Goal: Task Accomplishment & Management: Manage account settings

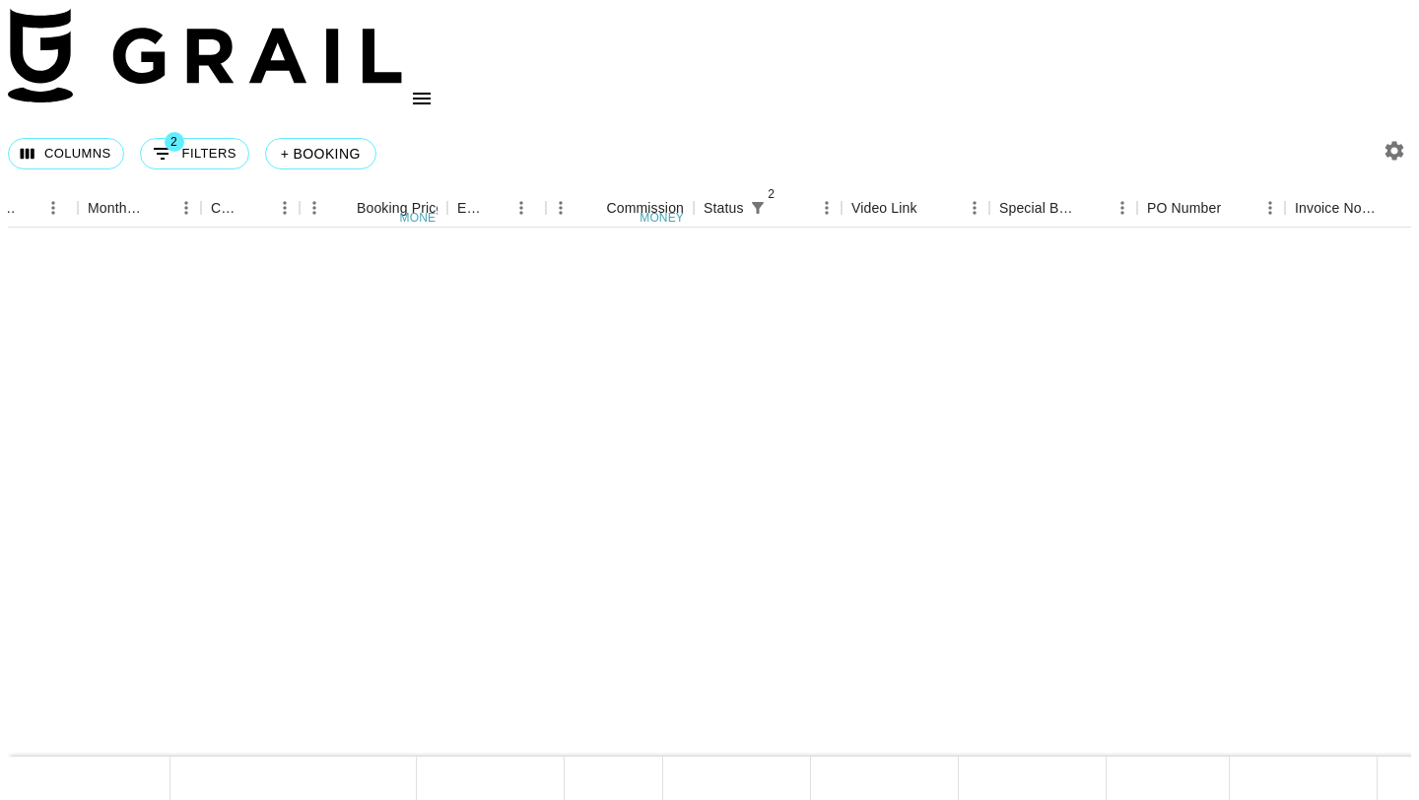
scroll to position [1549, 1300]
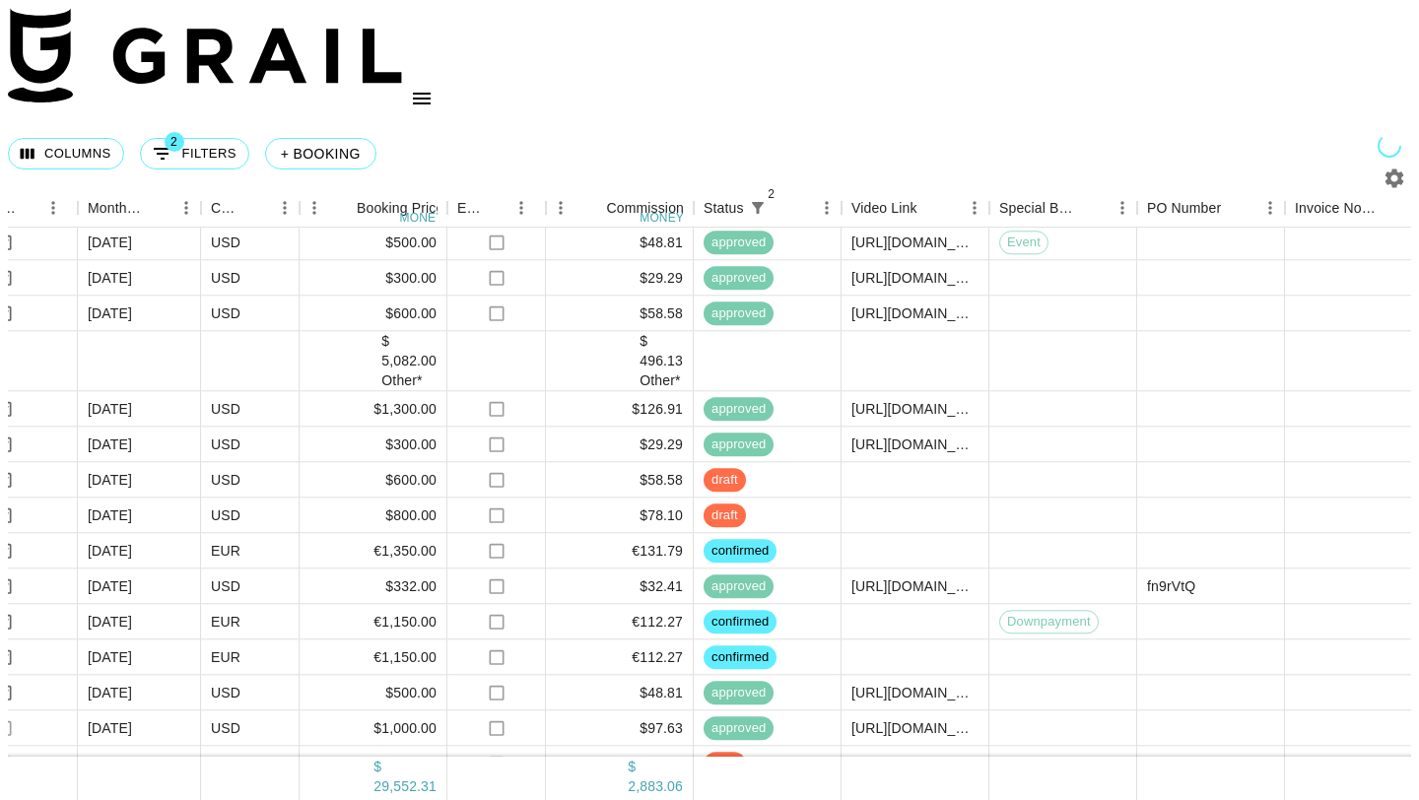
click at [431, 93] on icon "open drawer" at bounding box center [422, 99] width 18 height 12
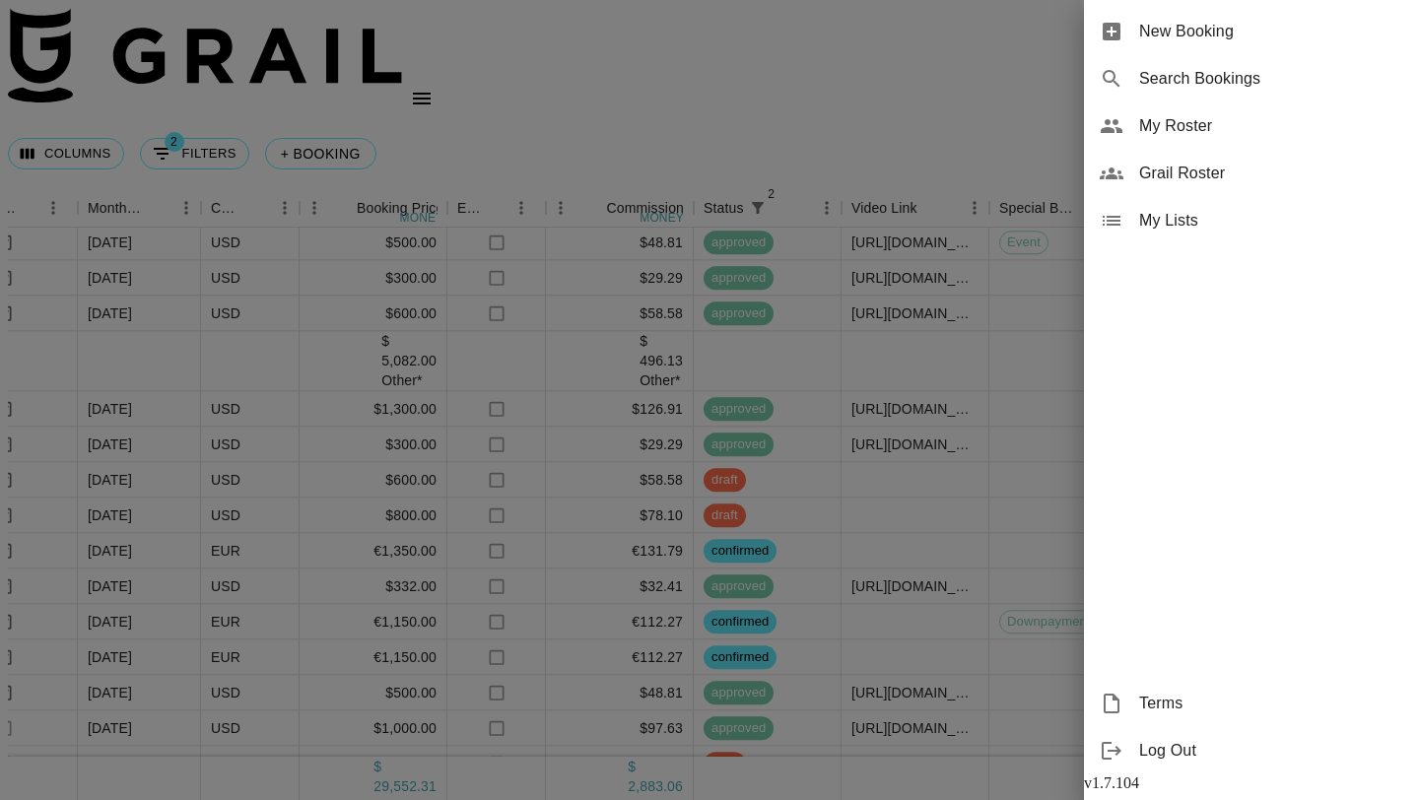
click at [1185, 124] on span "My Roster" at bounding box center [1271, 126] width 264 height 24
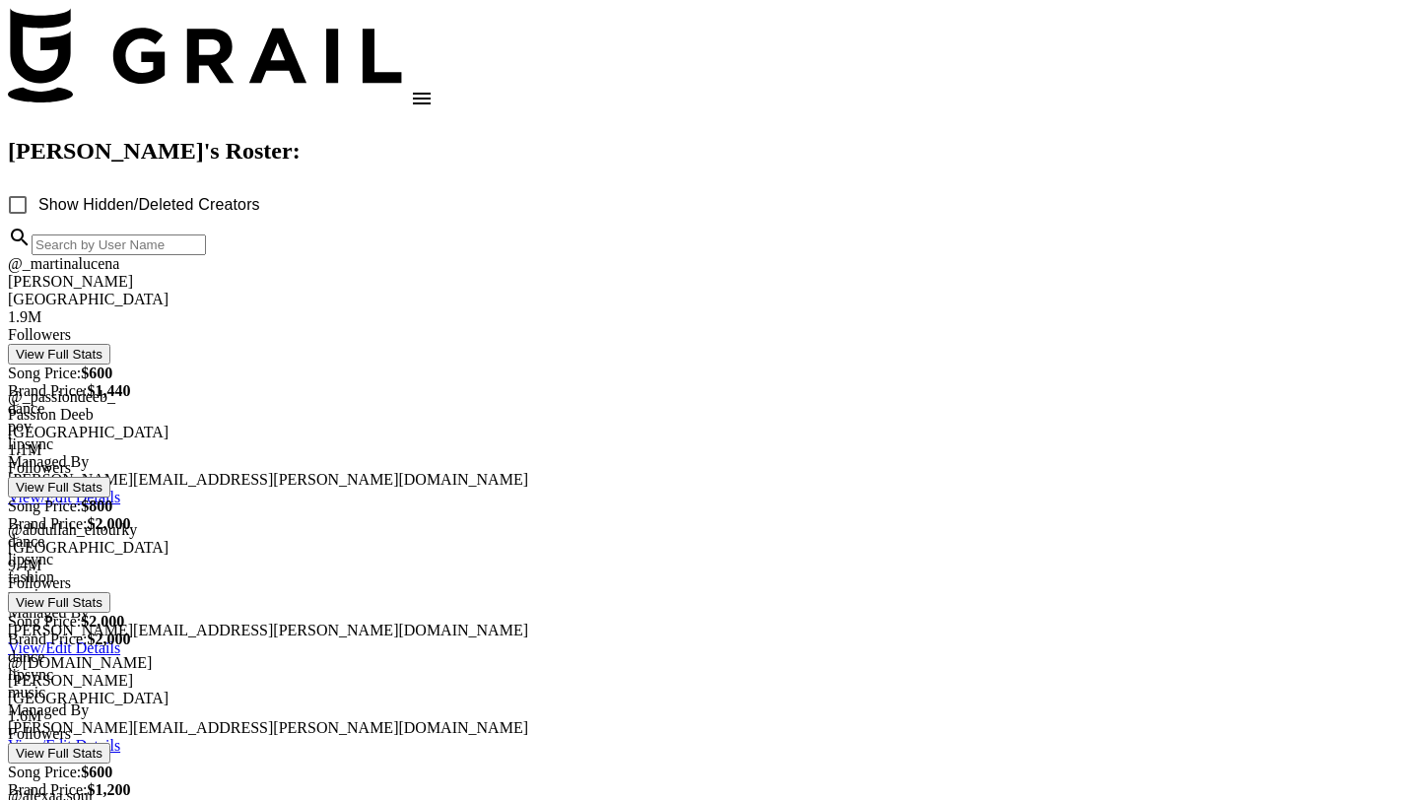
click at [206, 246] on input at bounding box center [119, 245] width 174 height 21
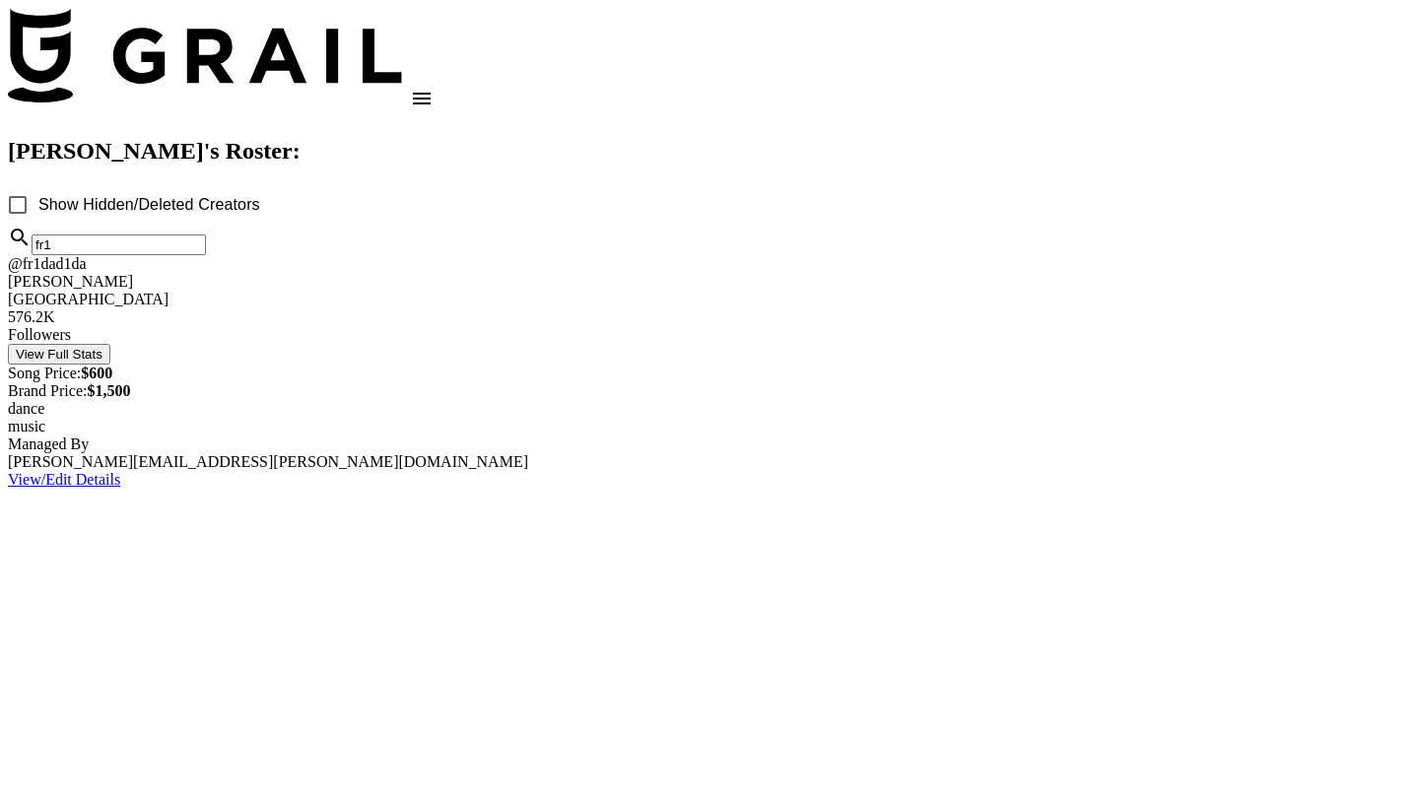
type input "fr1"
click at [472, 308] on div at bounding box center [709, 308] width 1403 height 0
click at [140, 41] on img at bounding box center [205, 55] width 394 height 95
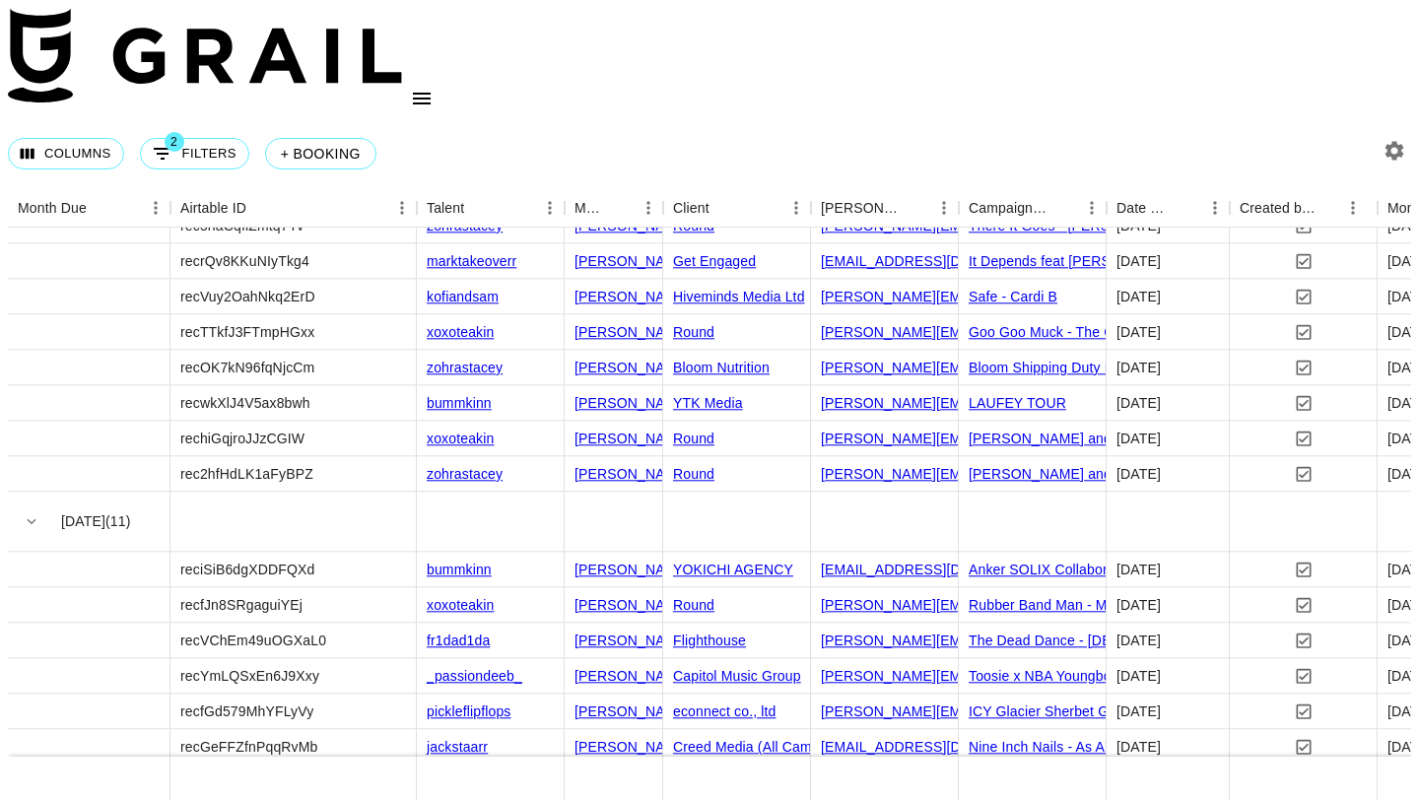
scroll to position [1549, 0]
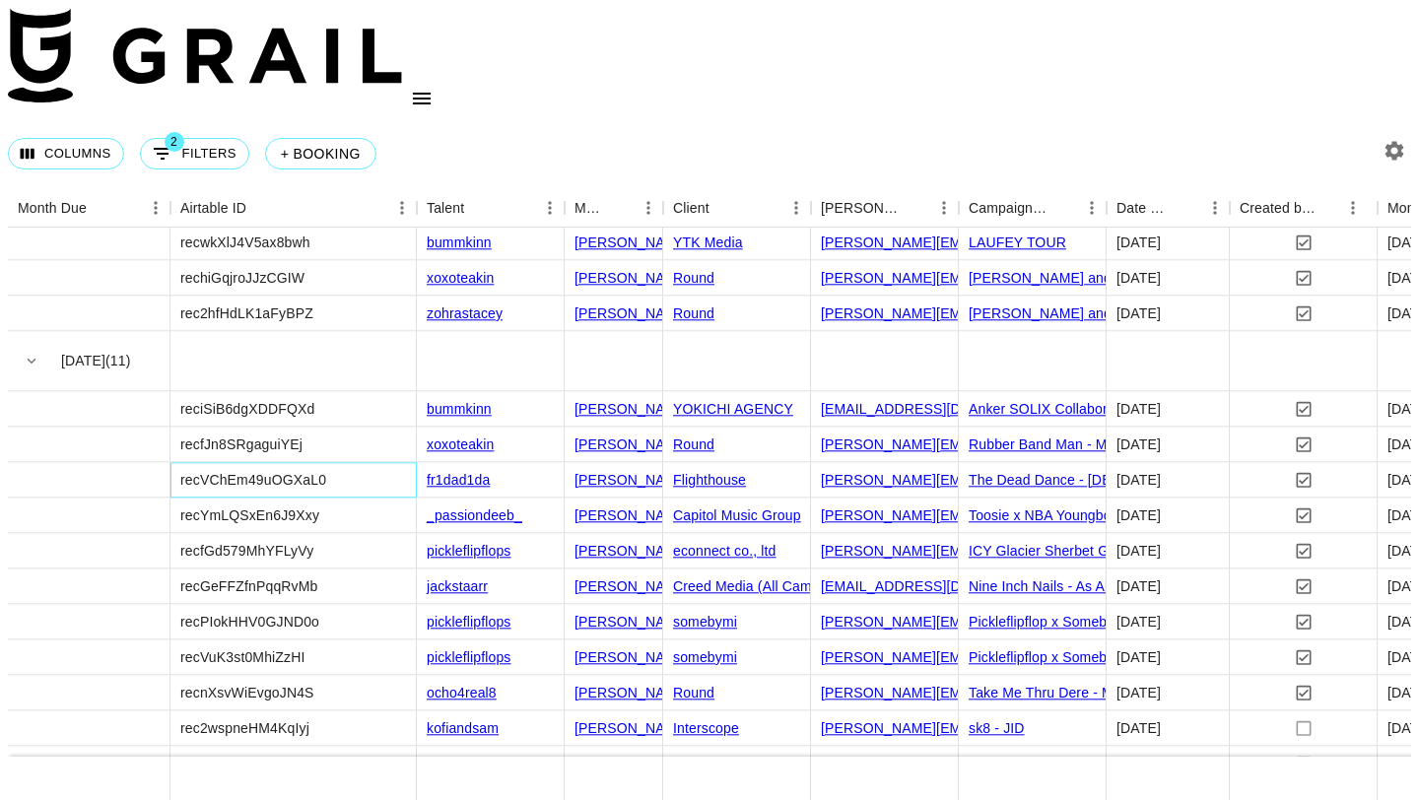
click at [354, 463] on div "recVChEm49uOGXaL0" at bounding box center [293, 480] width 246 height 35
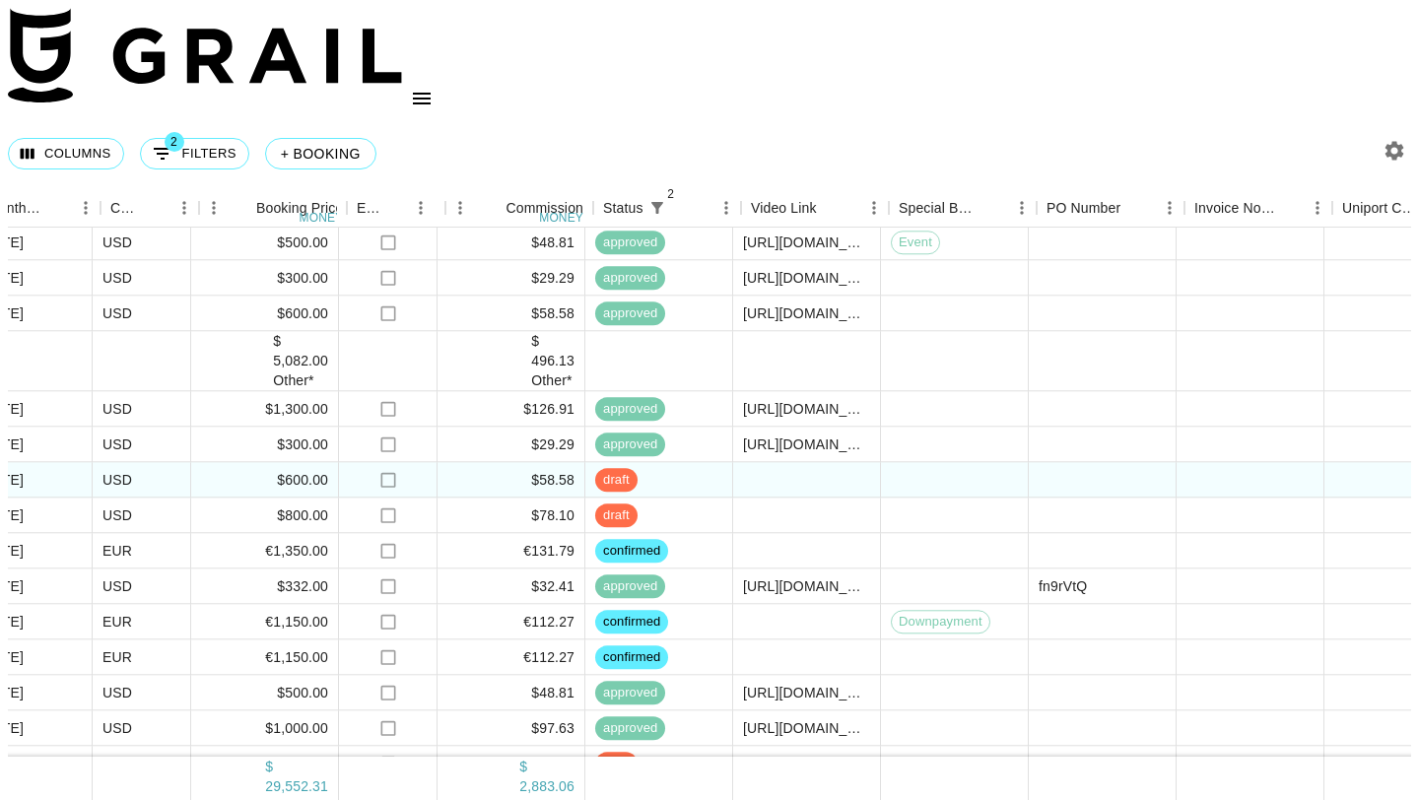
scroll to position [1549, 1414]
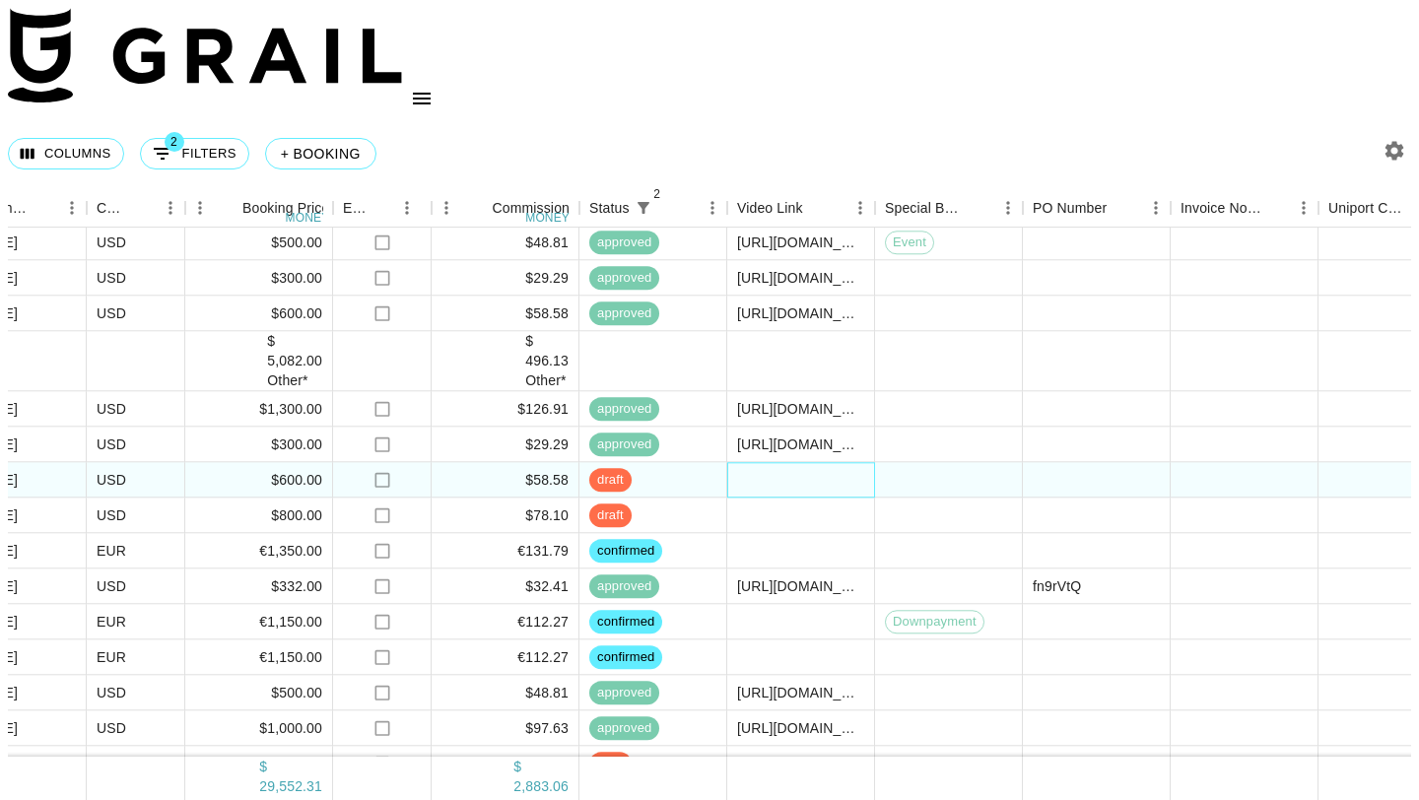
click at [750, 463] on div at bounding box center [801, 480] width 148 height 35
type input "[URL][DOMAIN_NAME]"
click at [914, 463] on div at bounding box center [949, 480] width 148 height 35
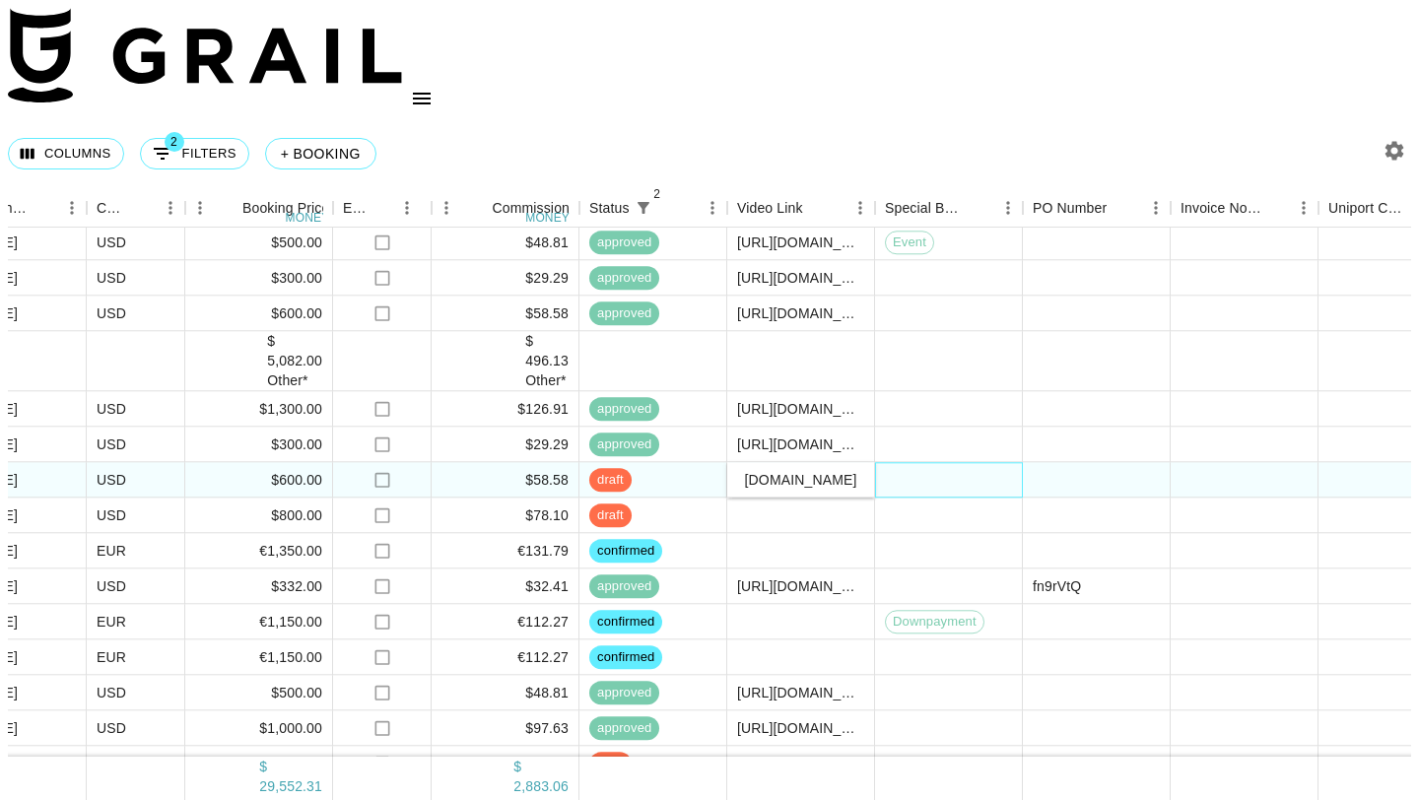
scroll to position [0, 0]
click at [838, 534] on div at bounding box center [801, 551] width 148 height 35
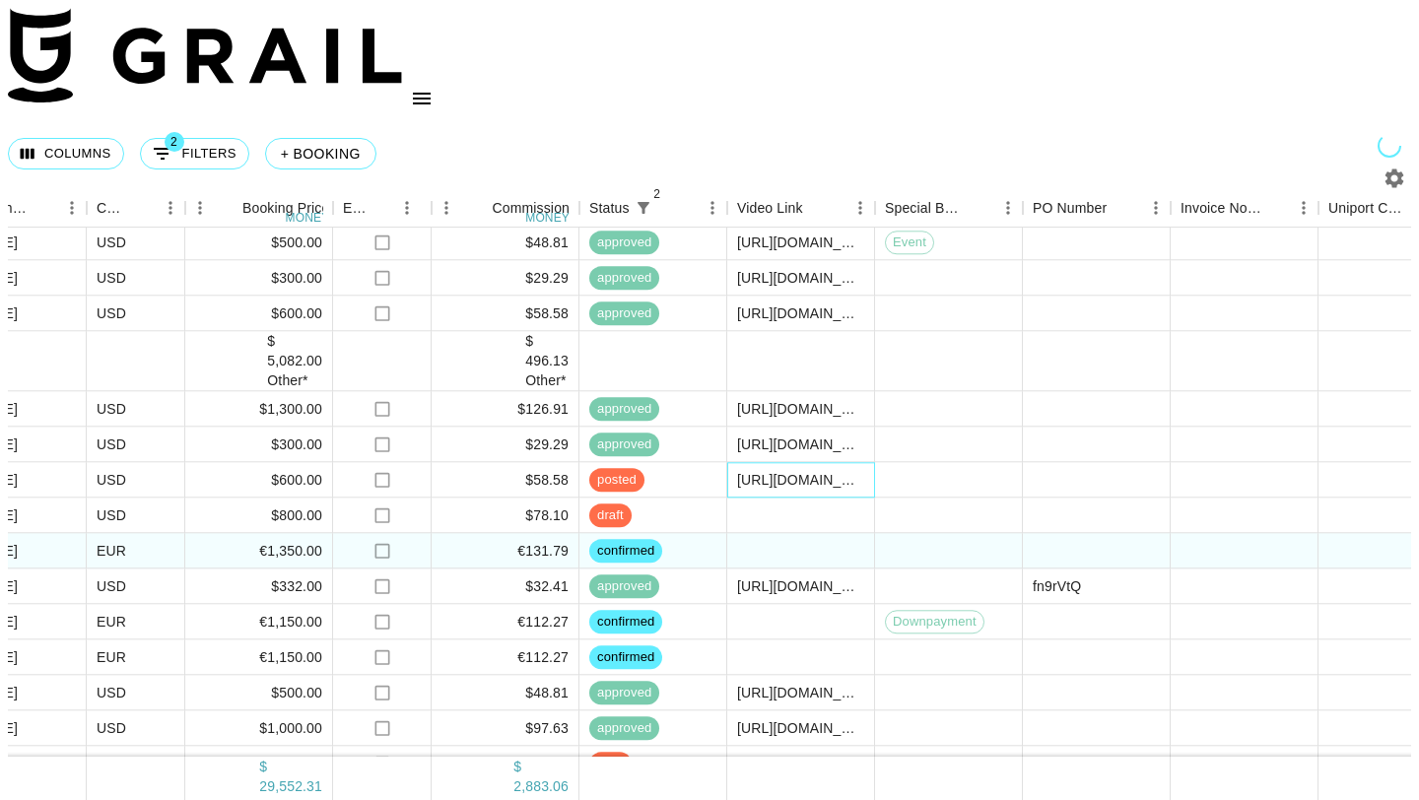
click at [835, 470] on div "[URL][DOMAIN_NAME]" at bounding box center [800, 480] width 127 height 20
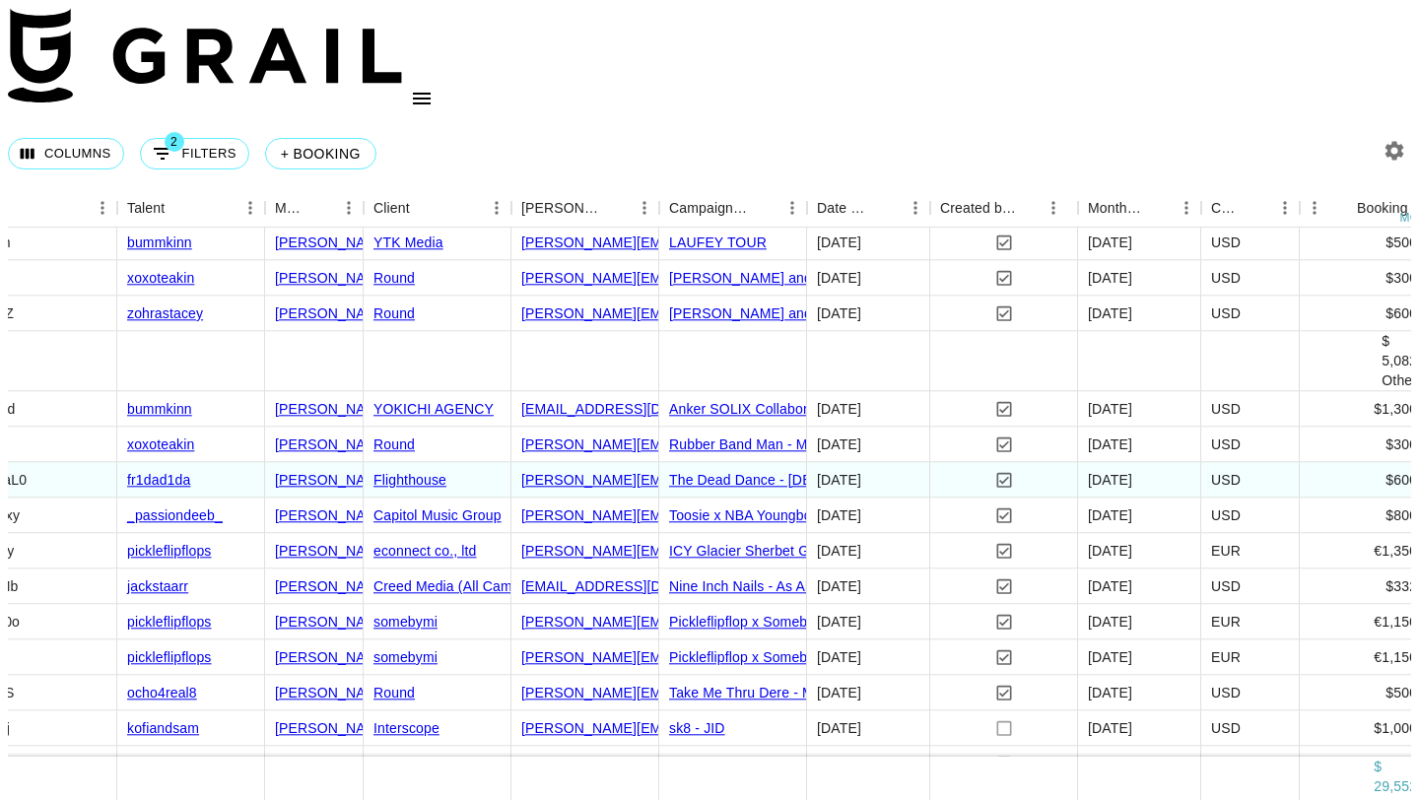
scroll to position [1549, 271]
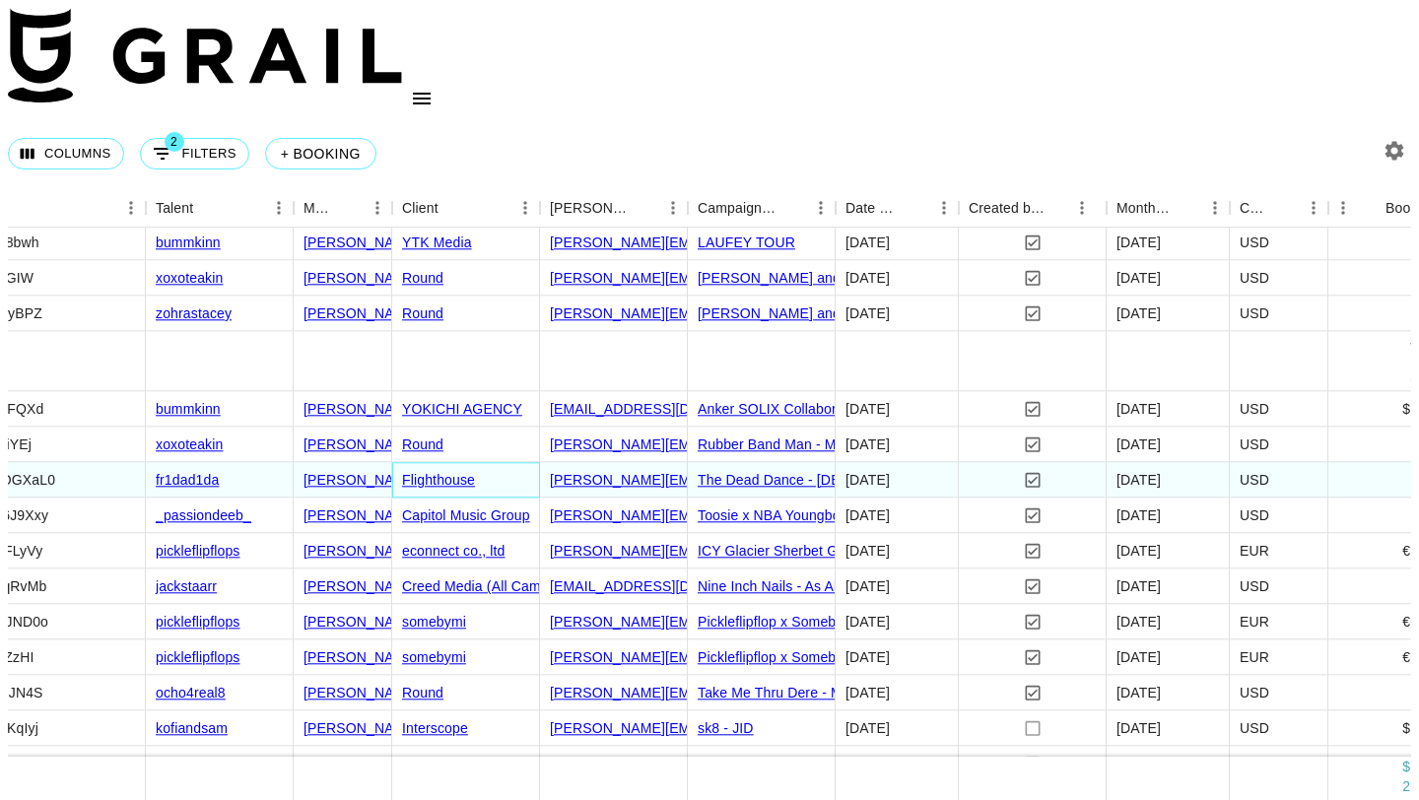
click at [516, 463] on div "Flighthouse" at bounding box center [466, 480] width 148 height 35
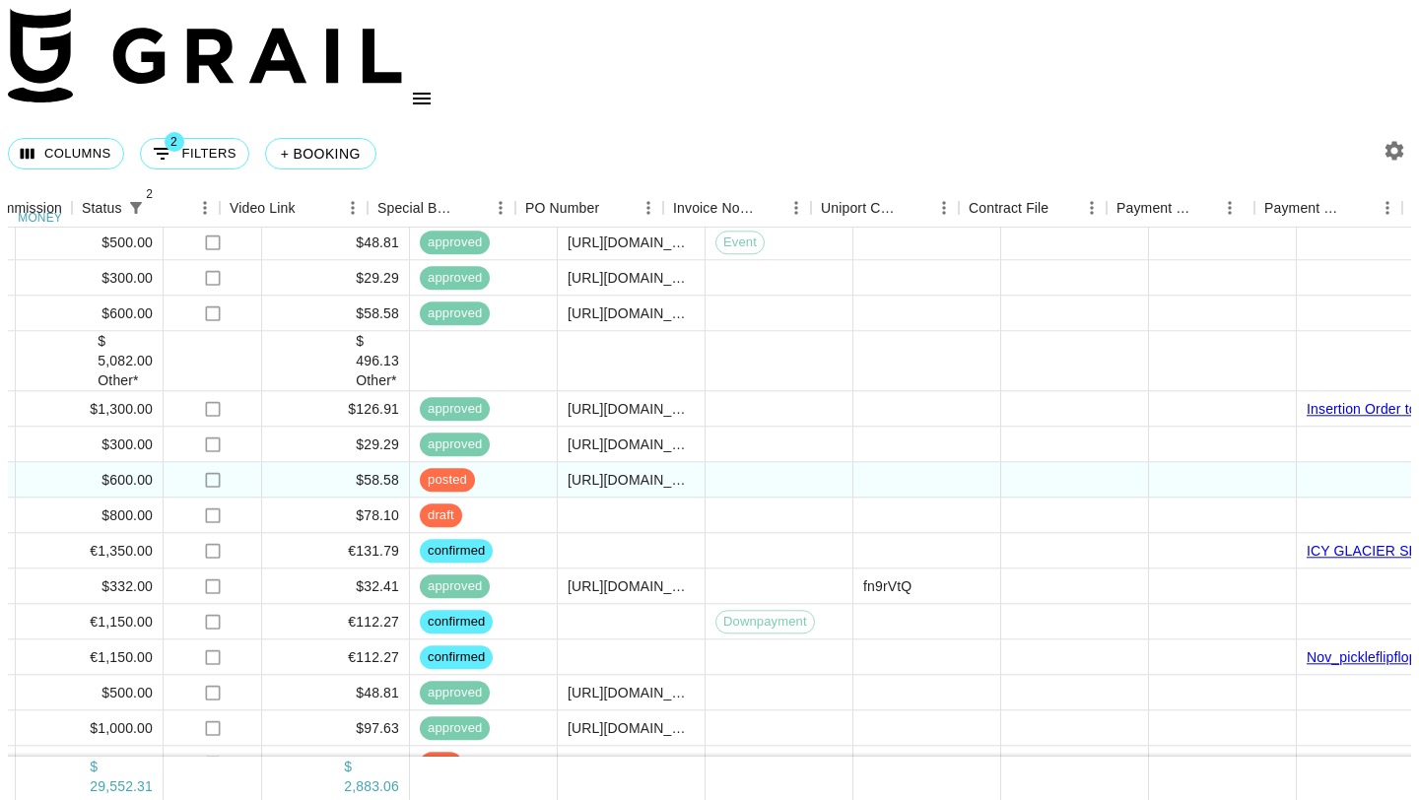
scroll to position [1549, 2123]
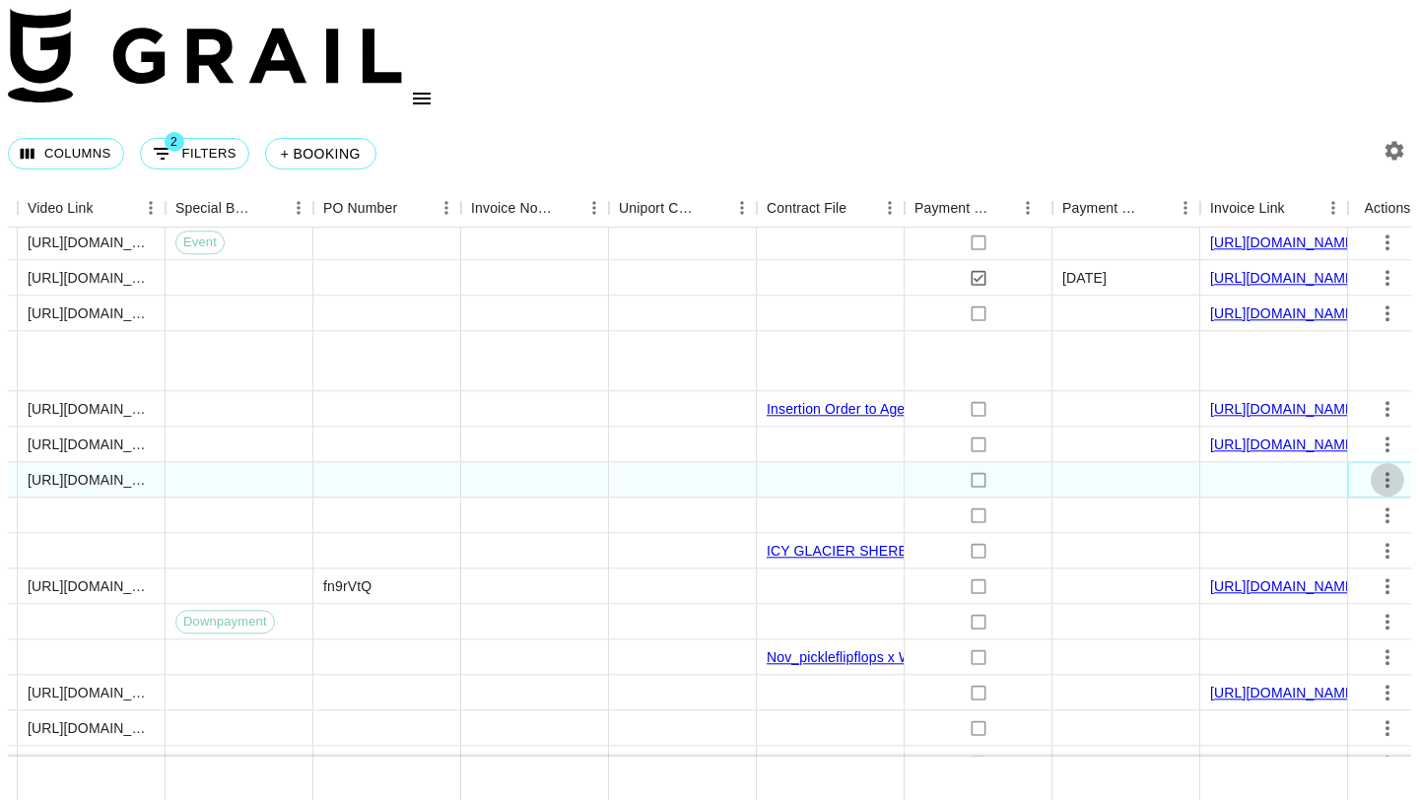
click at [1376, 468] on icon "select merge strategy" at bounding box center [1387, 480] width 24 height 24
click at [1338, 596] on div "Approve" at bounding box center [1337, 599] width 60 height 24
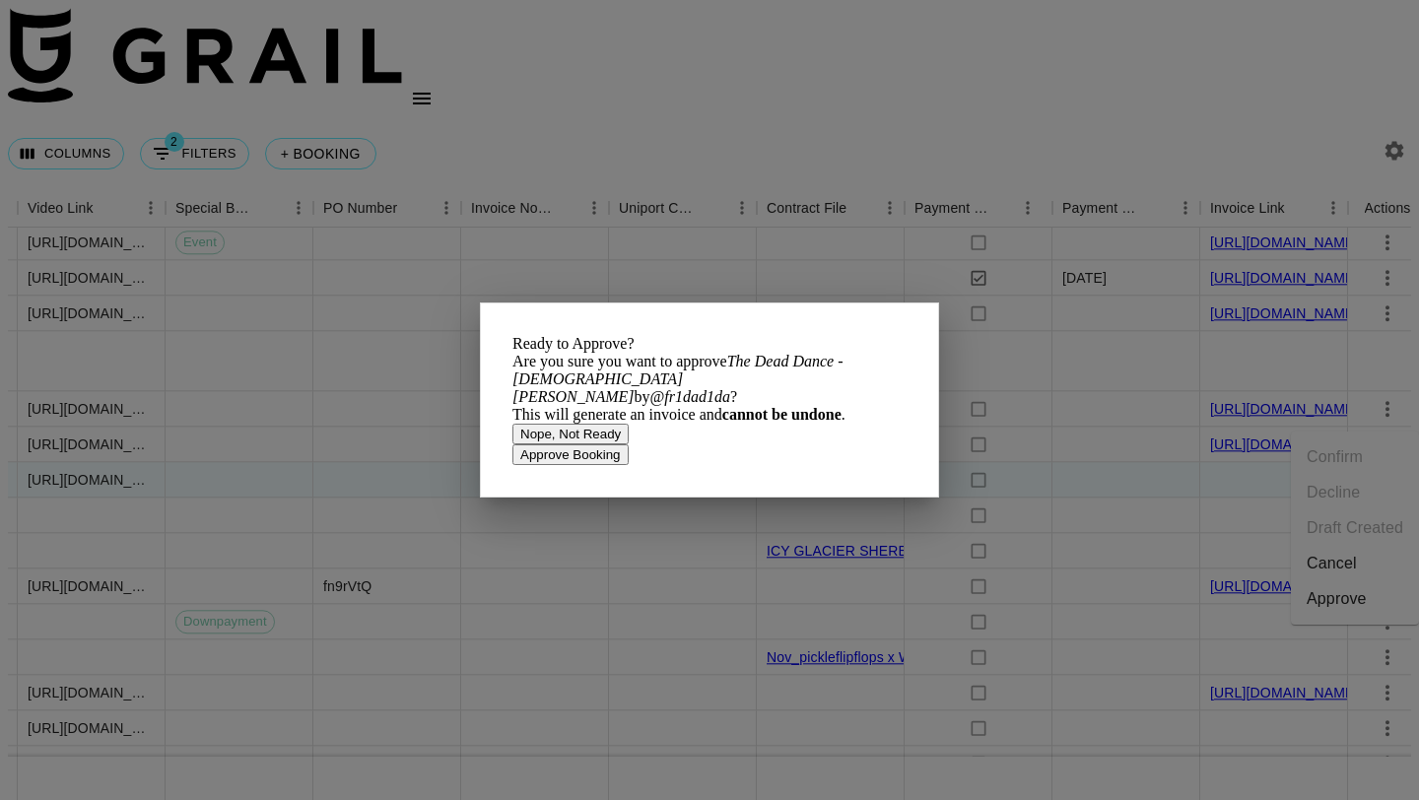
click at [629, 465] on button "Approve Booking" at bounding box center [570, 454] width 116 height 21
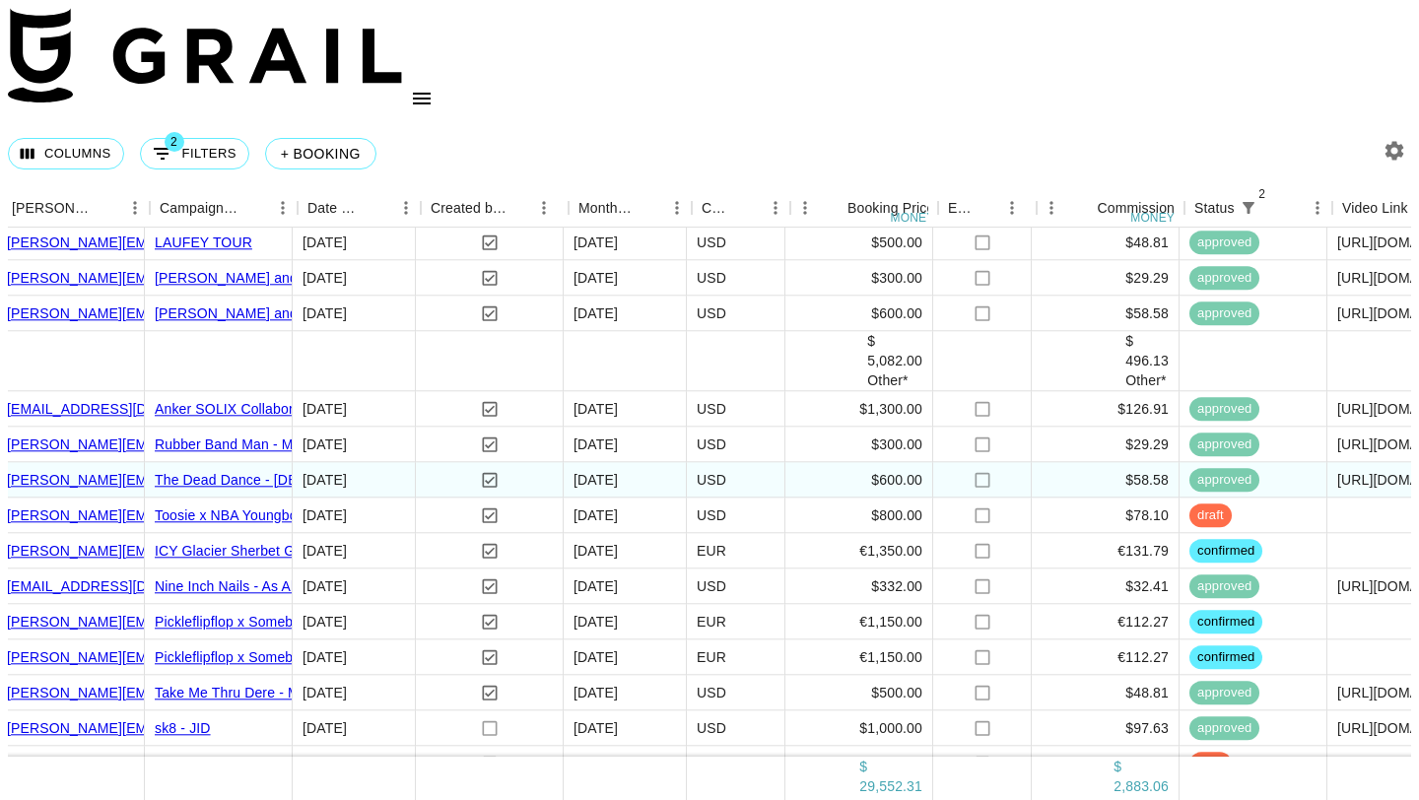
scroll to position [1549, 816]
click at [441, 79] on button "open drawer" at bounding box center [421, 98] width 39 height 39
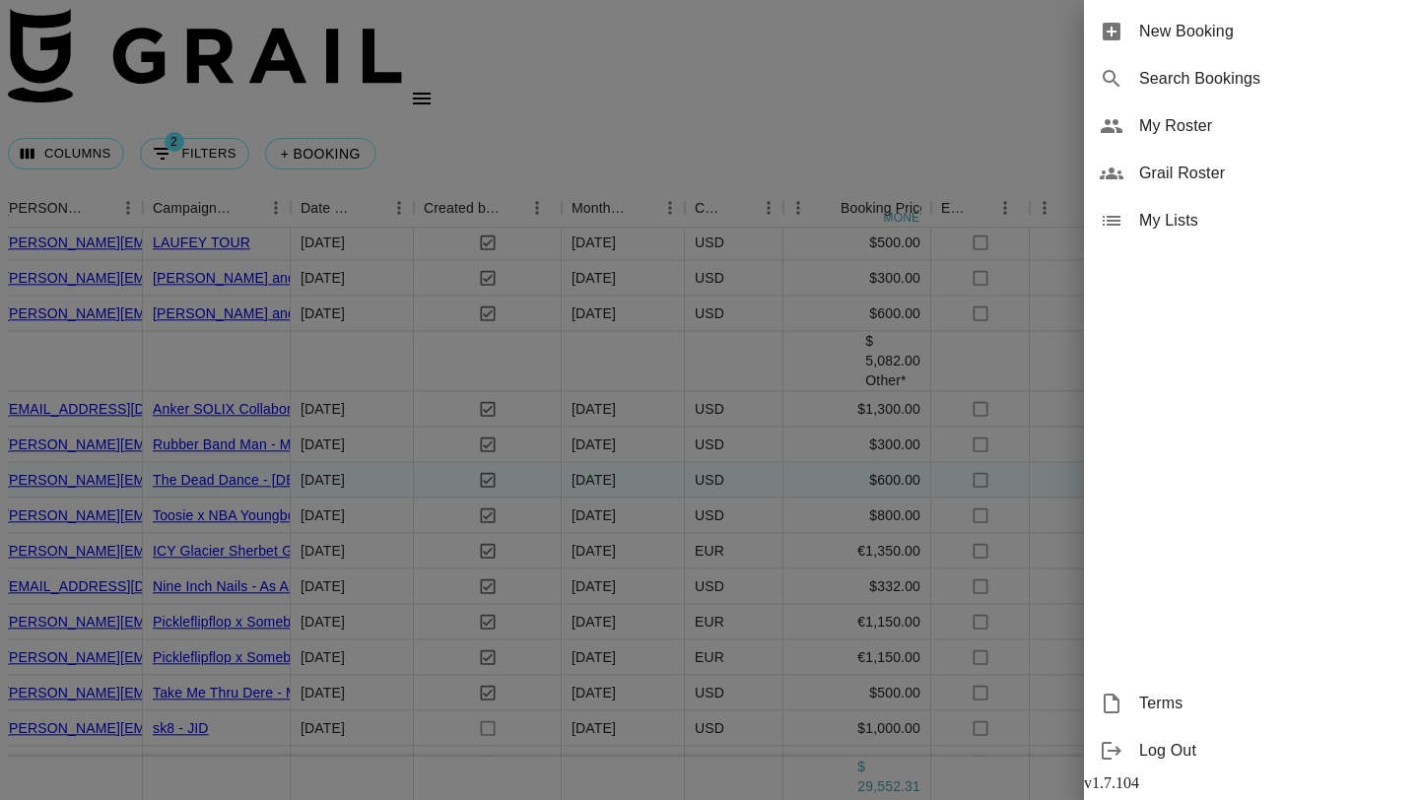
click at [1185, 122] on span "My Roster" at bounding box center [1271, 126] width 264 height 24
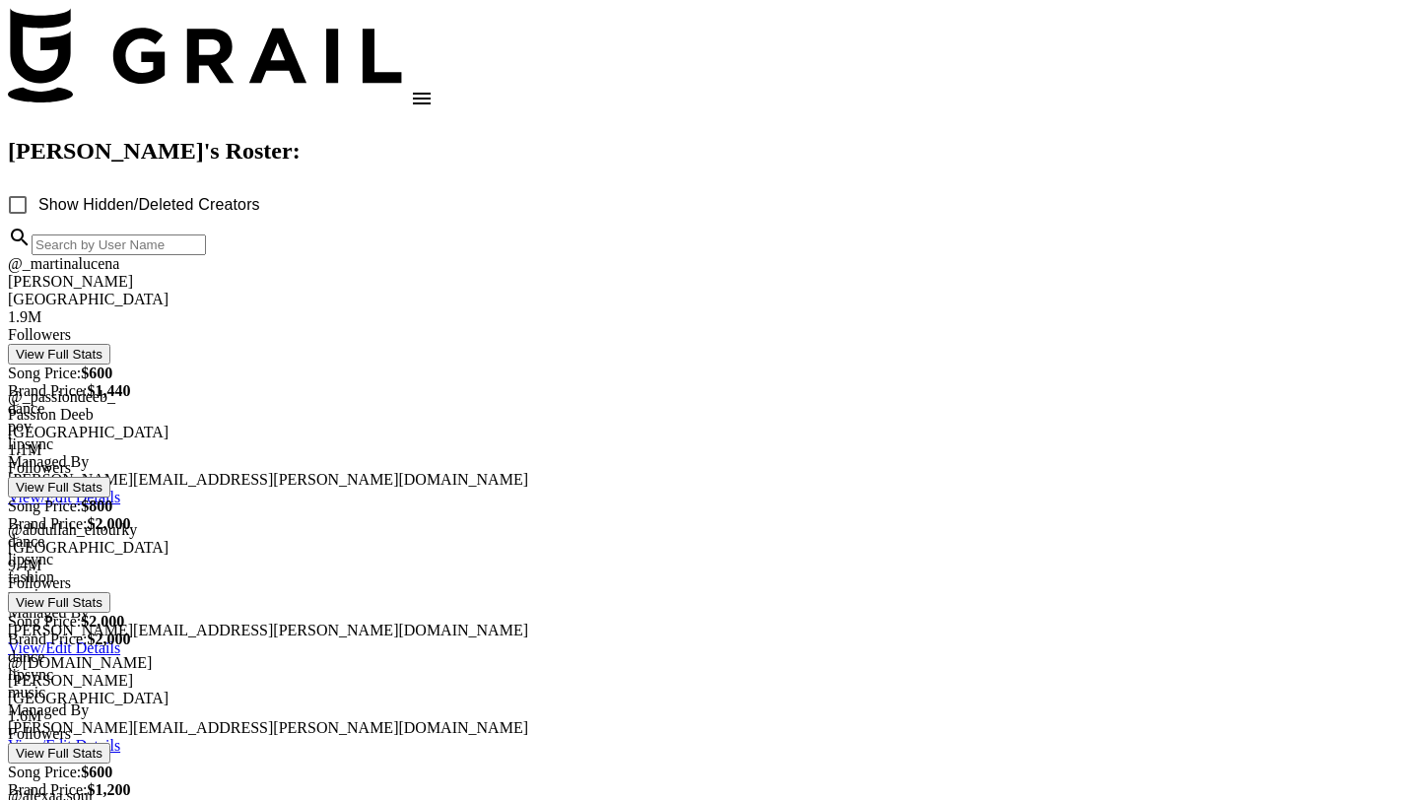
click at [553, 255] on div at bounding box center [709, 241] width 1403 height 30
click at [206, 249] on input at bounding box center [119, 245] width 174 height 21
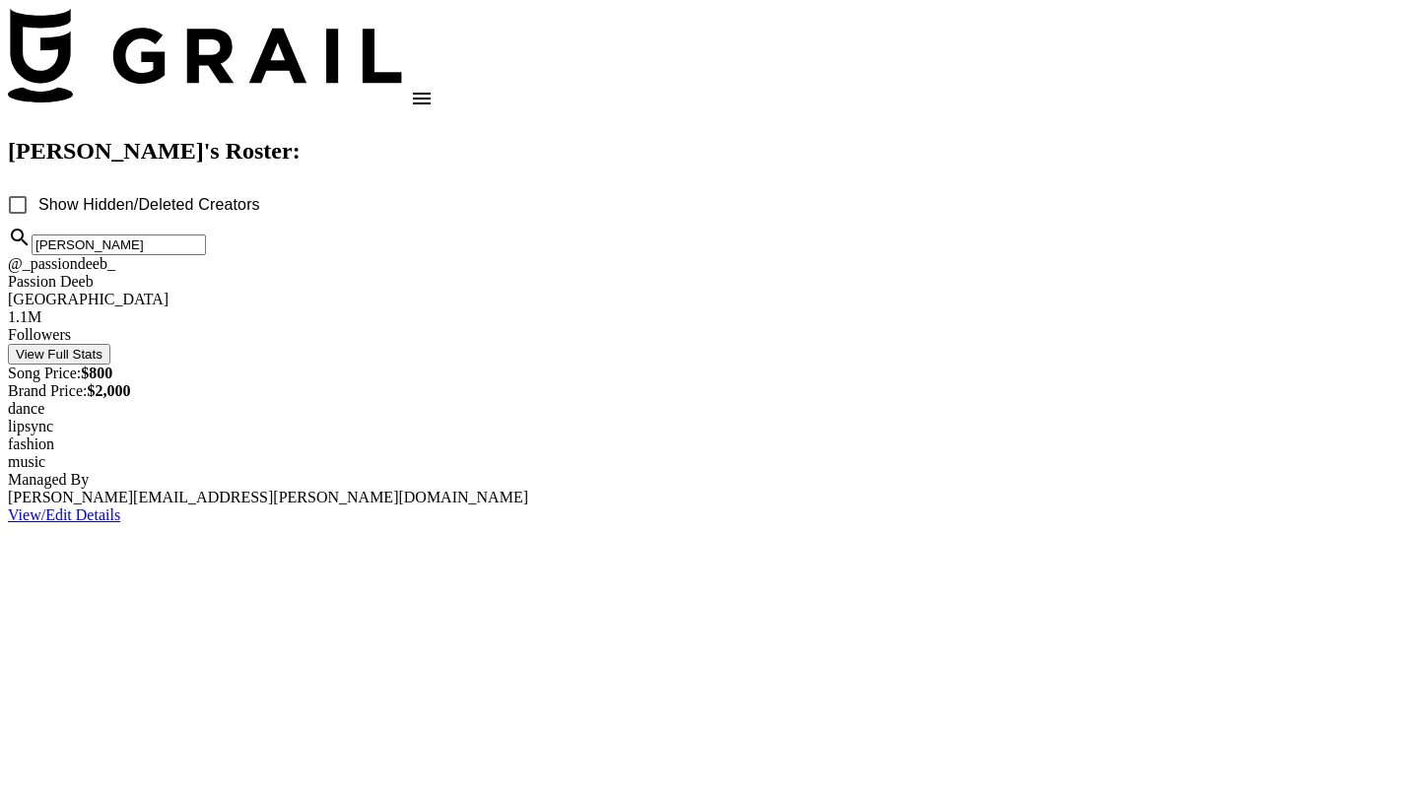
type input "[PERSON_NAME]"
click at [477, 308] on div at bounding box center [709, 308] width 1403 height 0
click at [134, 46] on img at bounding box center [205, 55] width 394 height 95
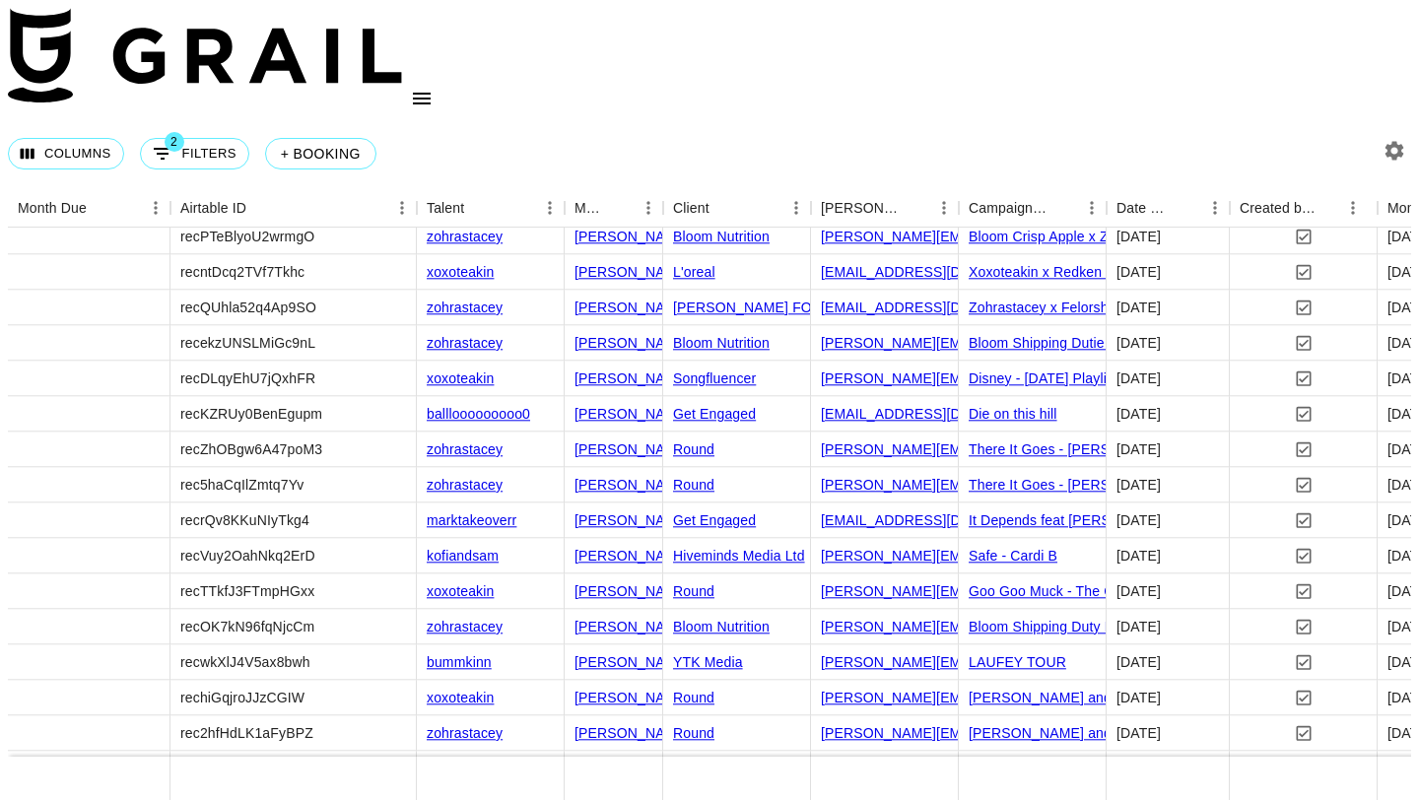
scroll to position [1549, 0]
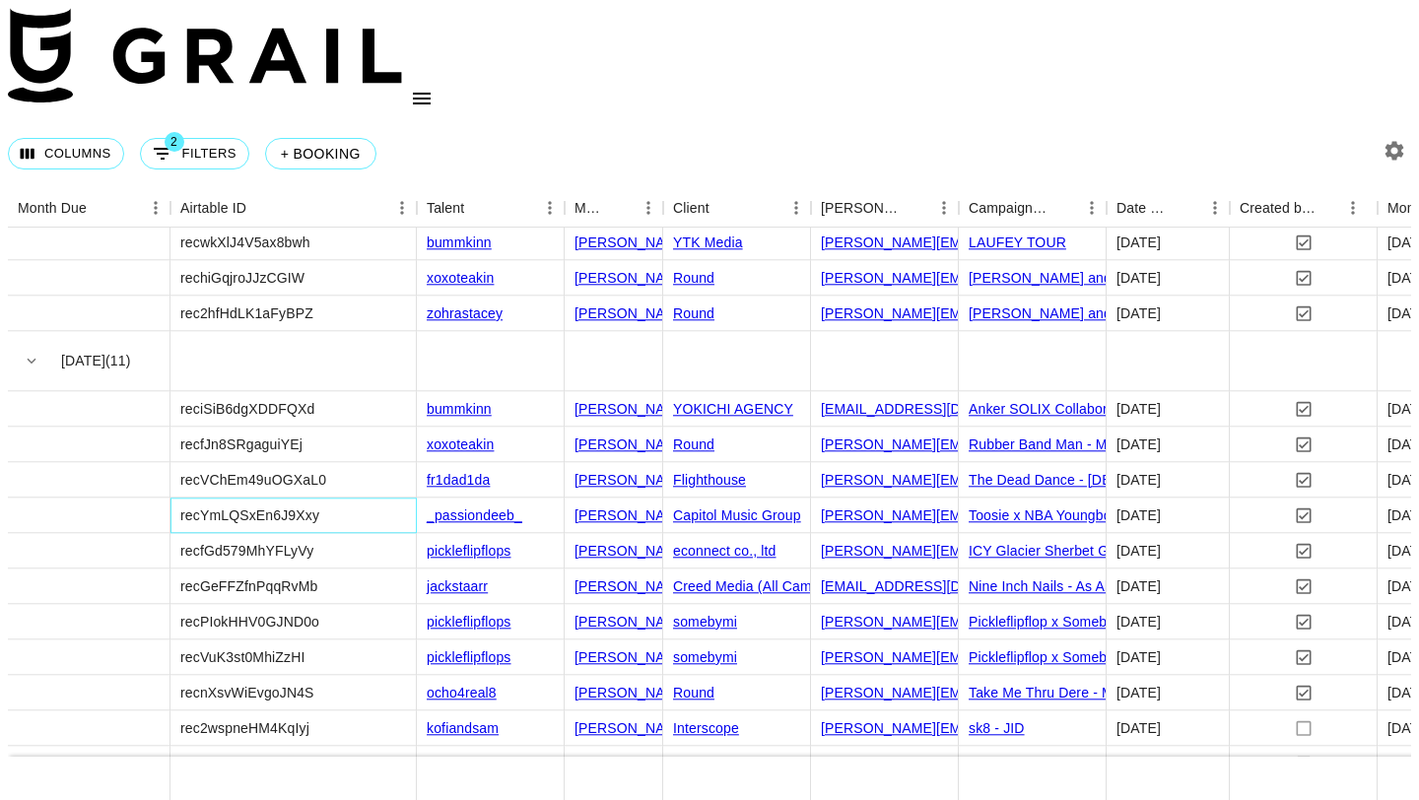
click at [374, 499] on div "recYmLQSxEn6J9Xxy" at bounding box center [293, 516] width 246 height 35
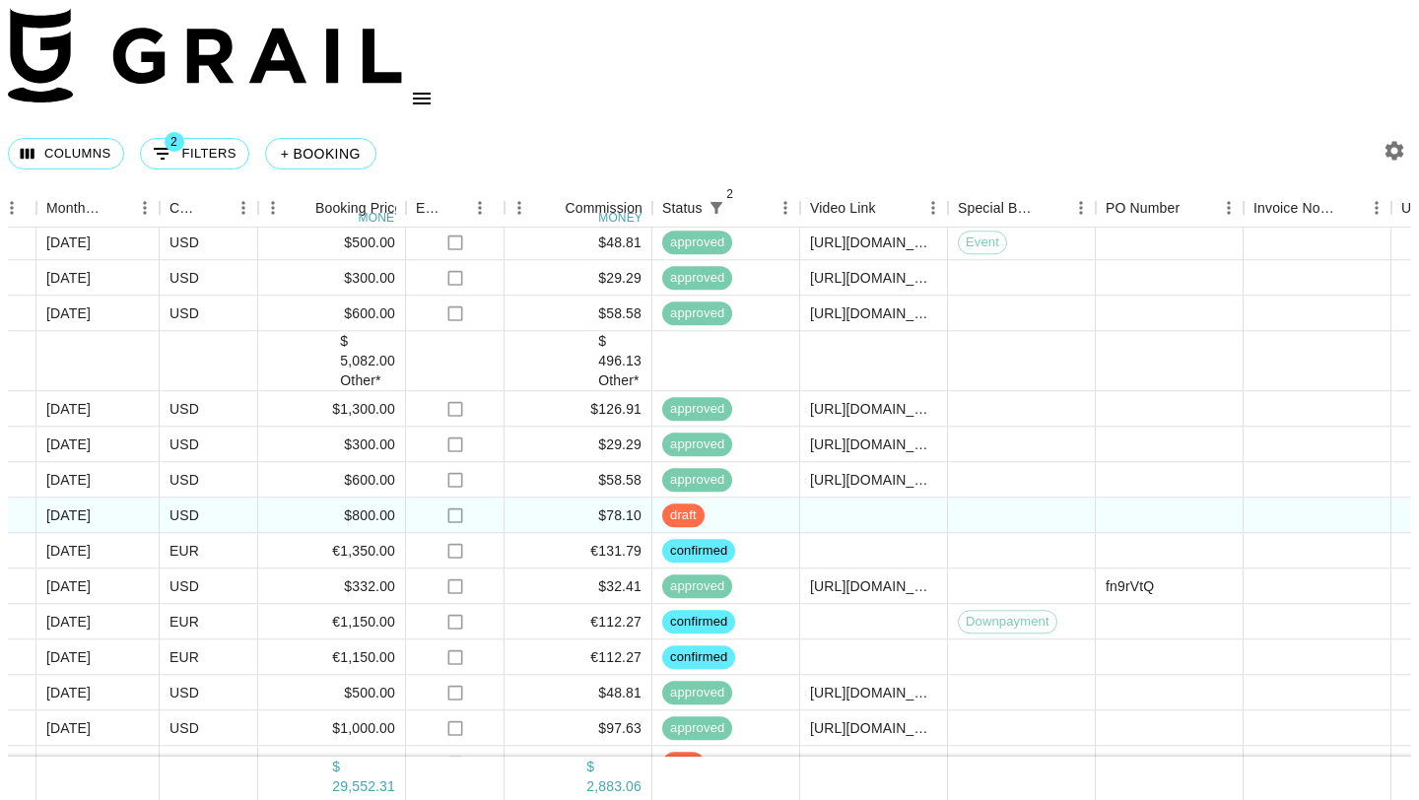
scroll to position [1549, 1389]
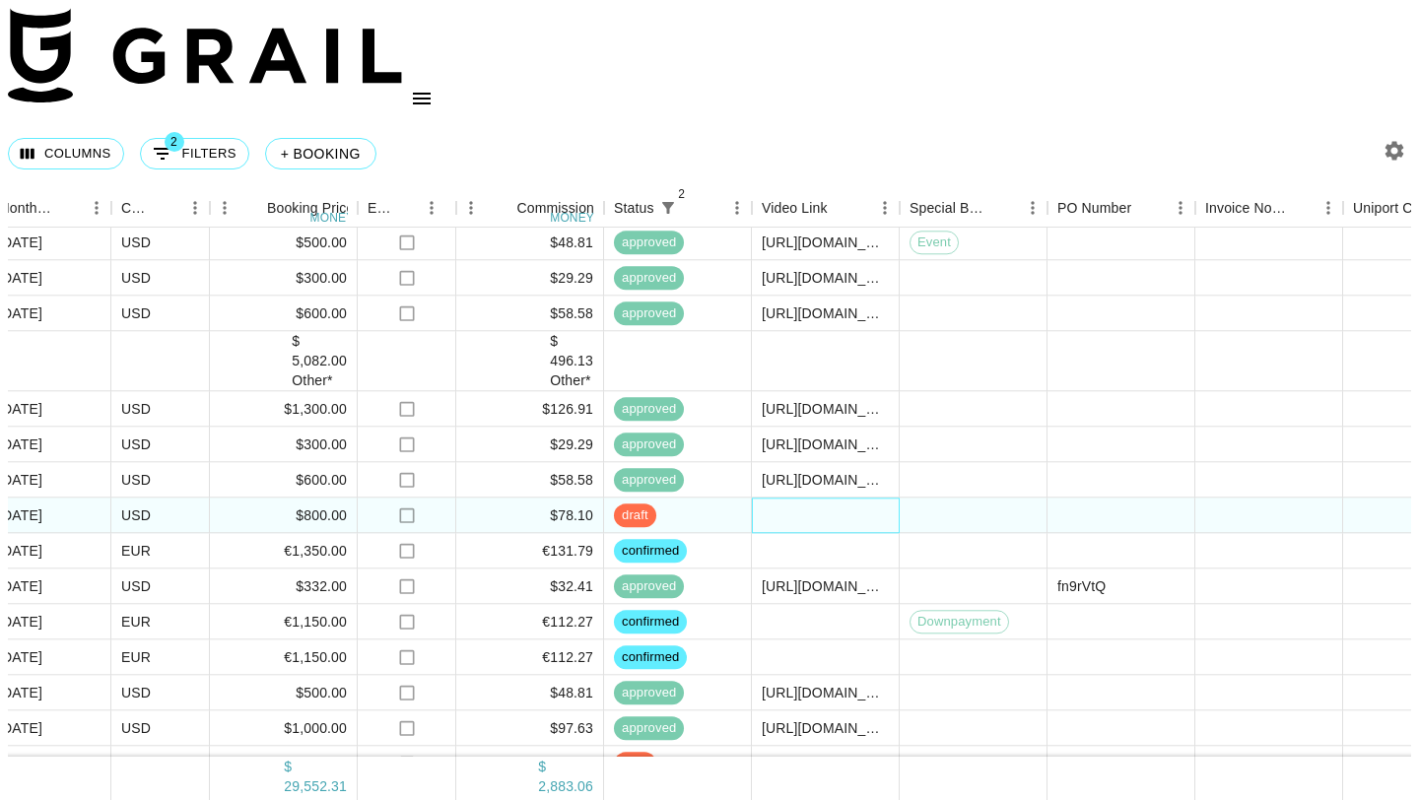
click at [780, 499] on div at bounding box center [826, 516] width 148 height 35
type input "[URL][DOMAIN_NAME]"
click at [933, 499] on div at bounding box center [974, 516] width 148 height 35
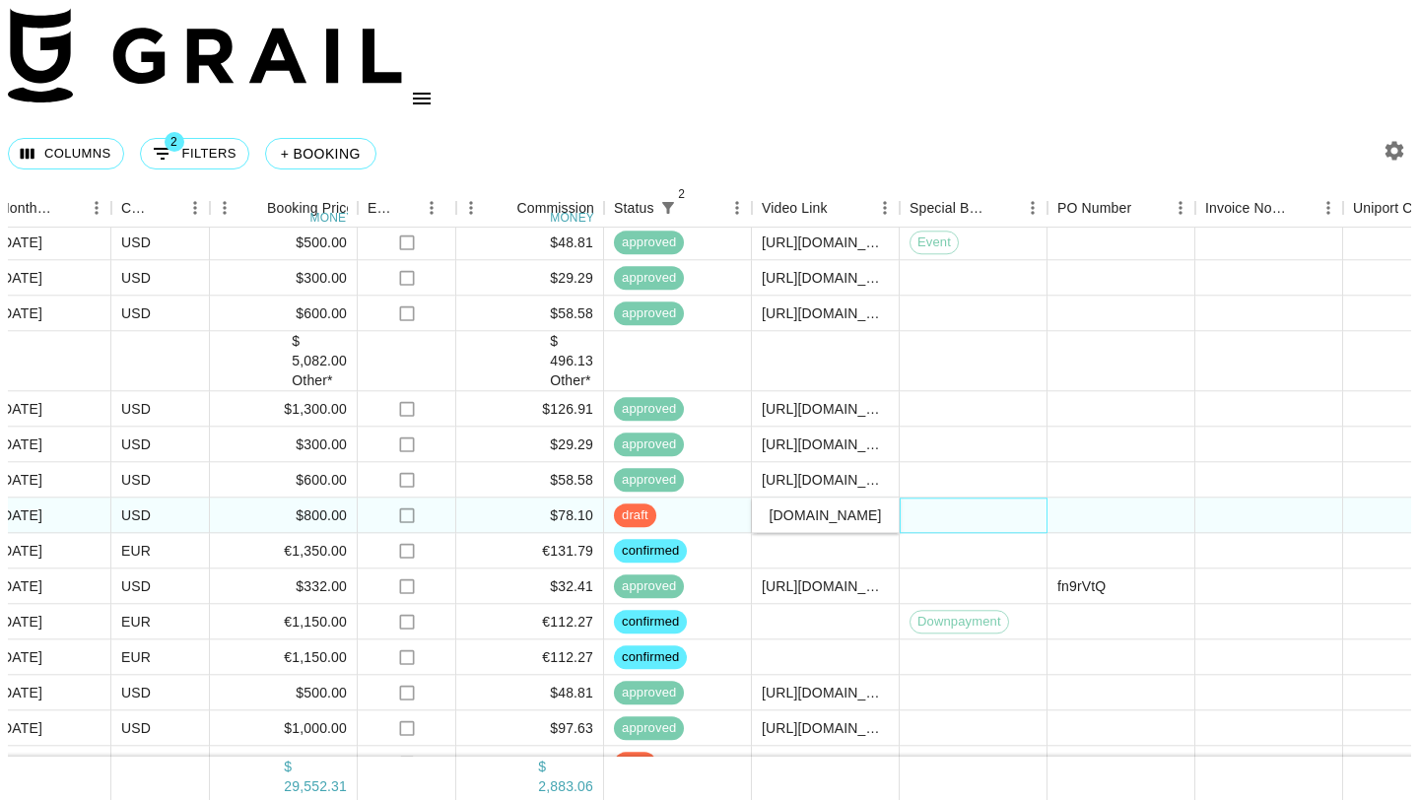
scroll to position [0, 0]
click at [756, 534] on div at bounding box center [826, 551] width 148 height 35
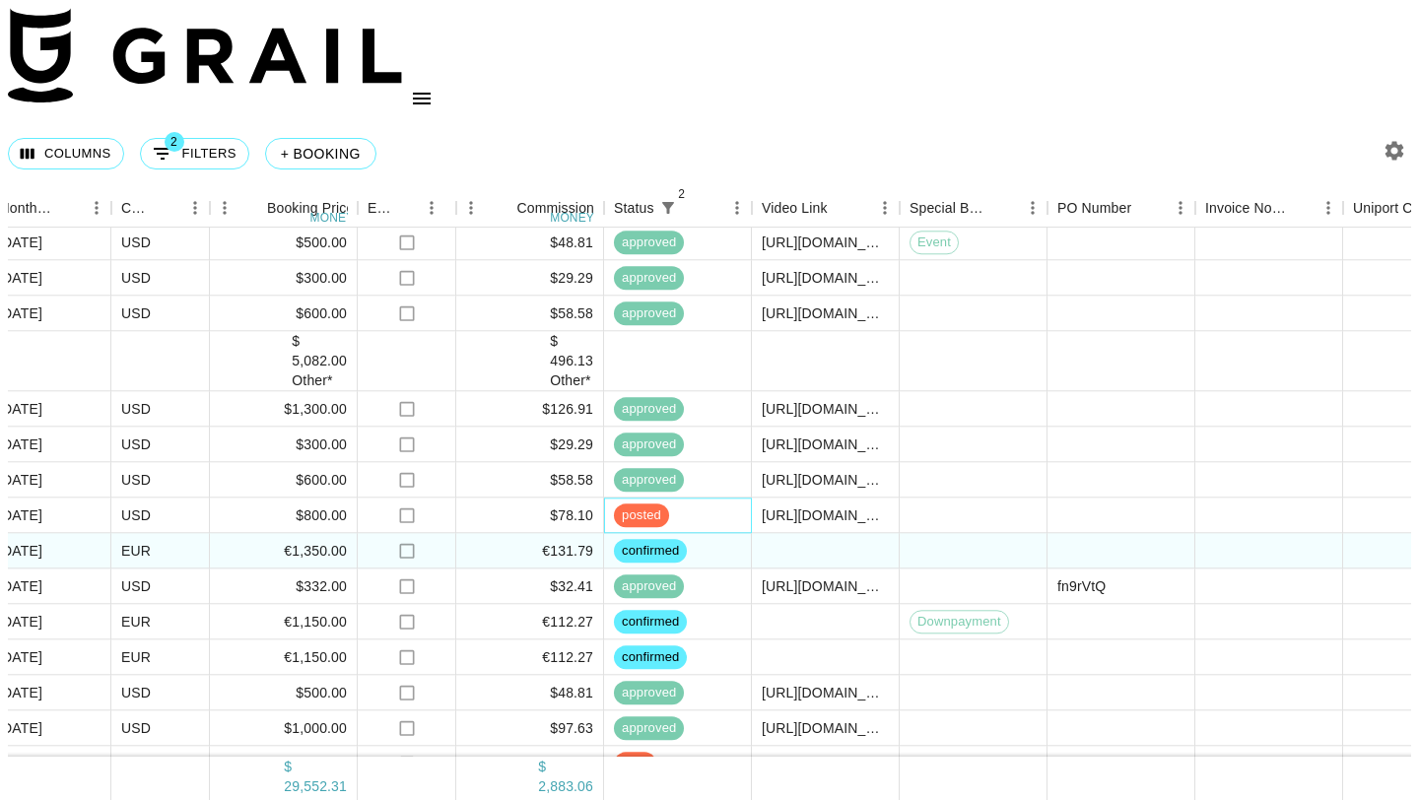
click at [721, 499] on div "posted" at bounding box center [678, 516] width 148 height 35
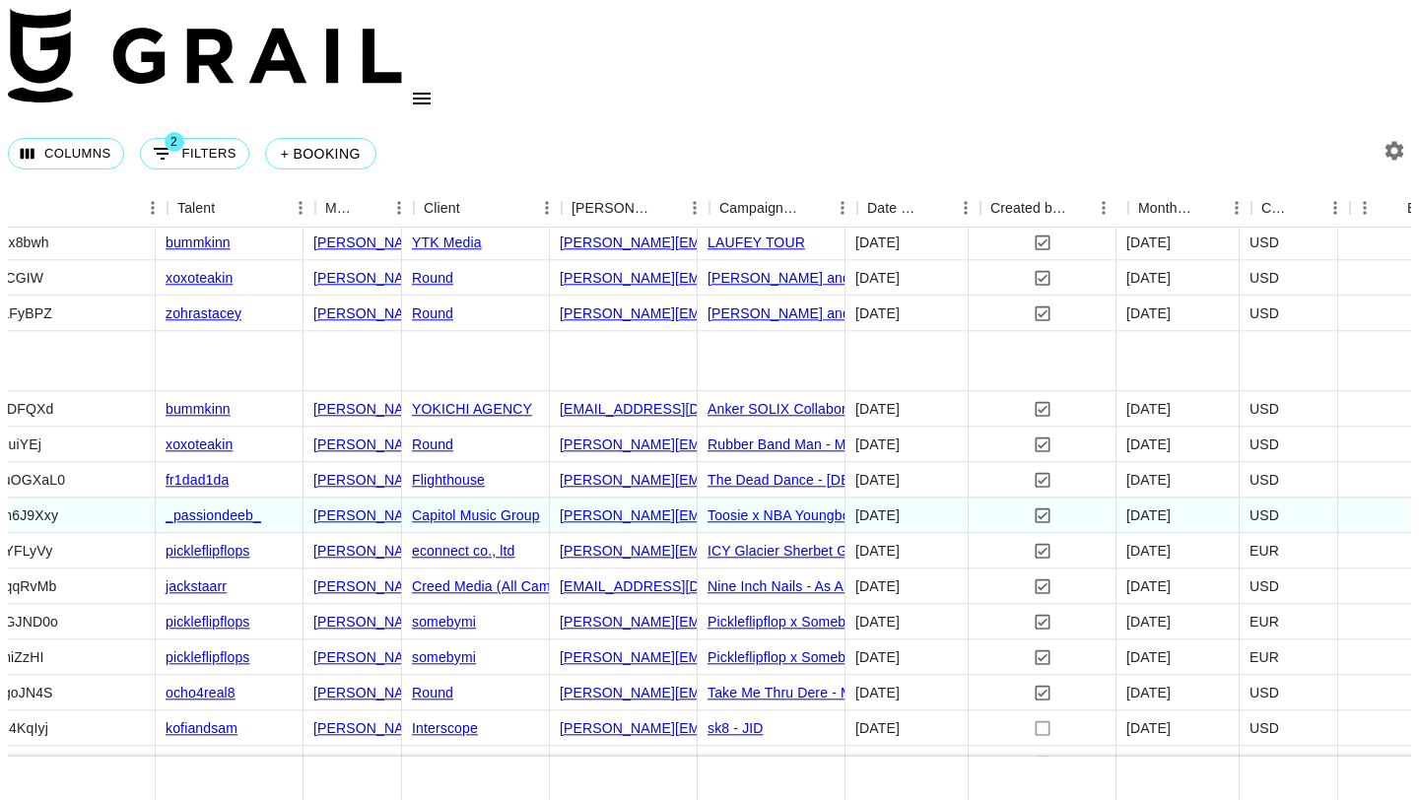
scroll to position [1549, 245]
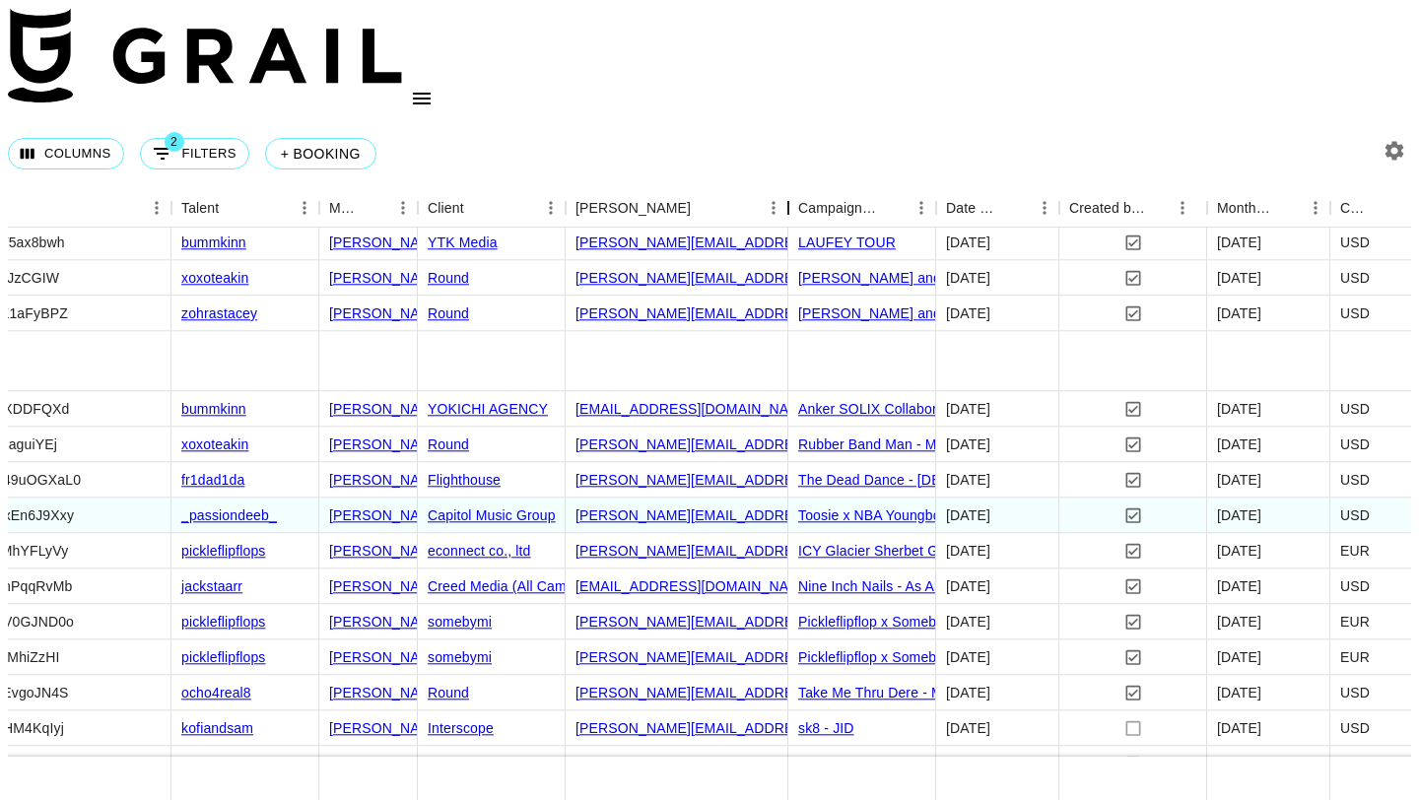
drag, startPoint x: 709, startPoint y: 175, endPoint x: 784, endPoint y: 174, distance: 74.9
click at [784, 189] on div "Booker" at bounding box center [788, 208] width 24 height 38
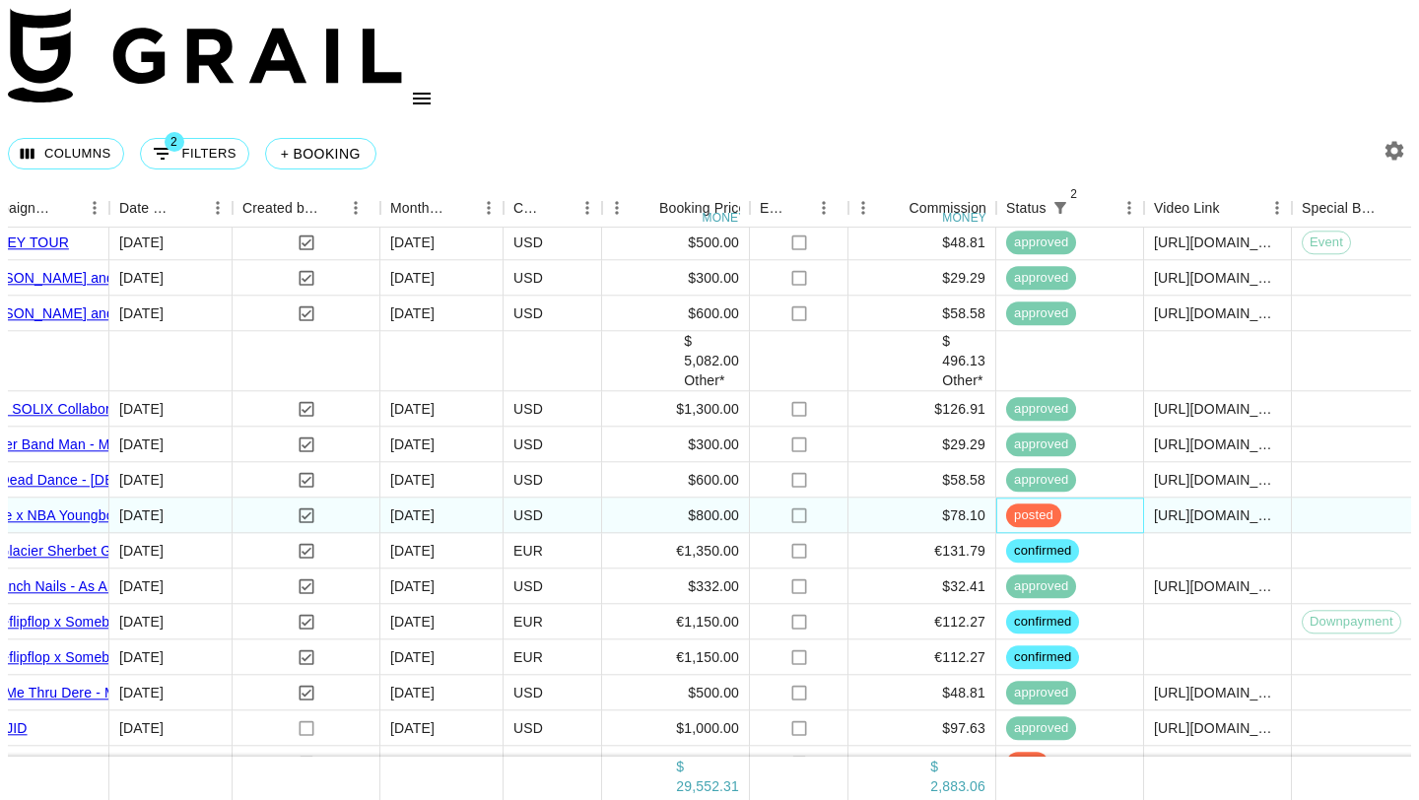
scroll to position [1549, 1073]
click at [635, 534] on div "€1,350.00" at bounding box center [675, 551] width 148 height 35
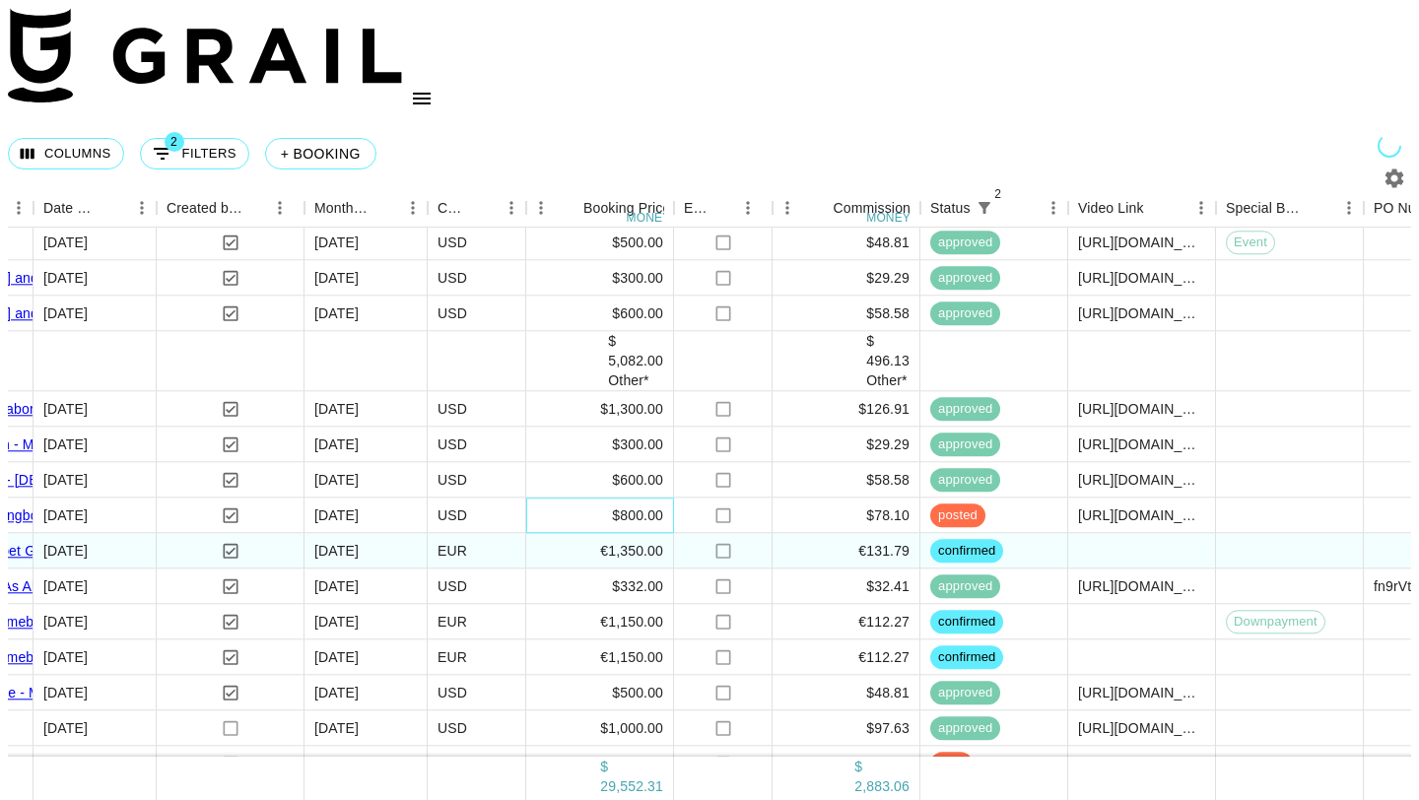
click at [622, 499] on div "$800.00" at bounding box center [600, 516] width 148 height 35
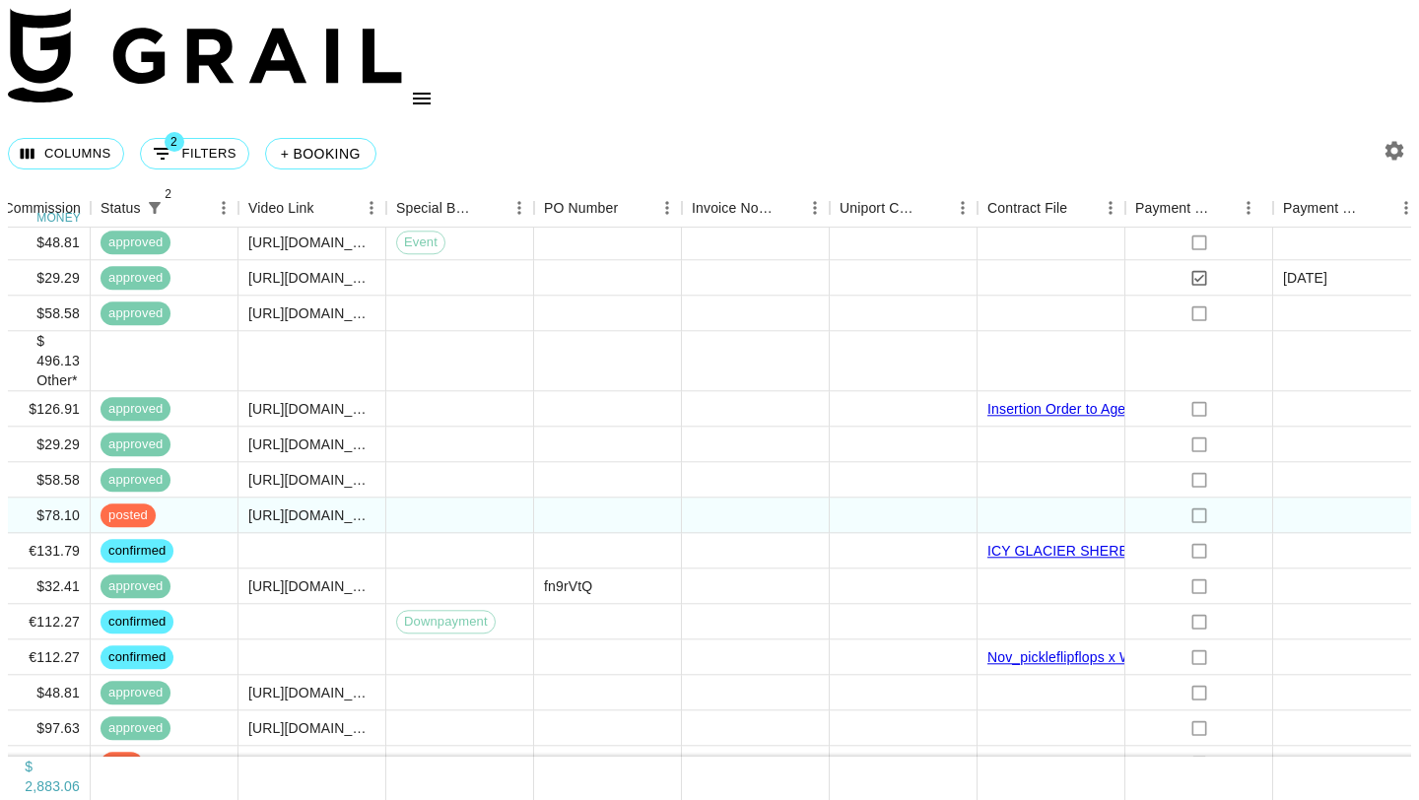
scroll to position [1549, 2123]
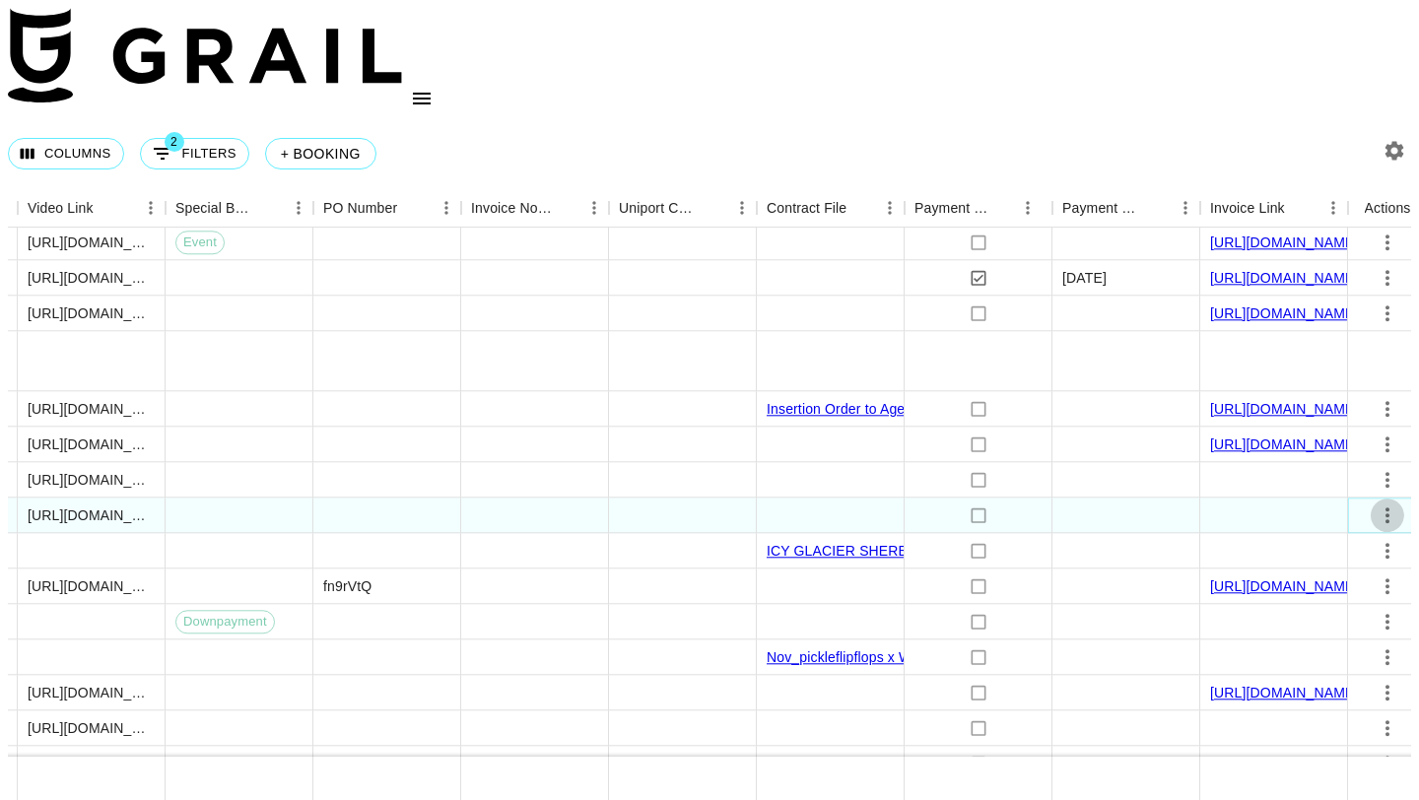
click at [1380, 503] on icon "select merge strategy" at bounding box center [1387, 515] width 24 height 24
click at [1333, 637] on div "Approve" at bounding box center [1337, 635] width 60 height 24
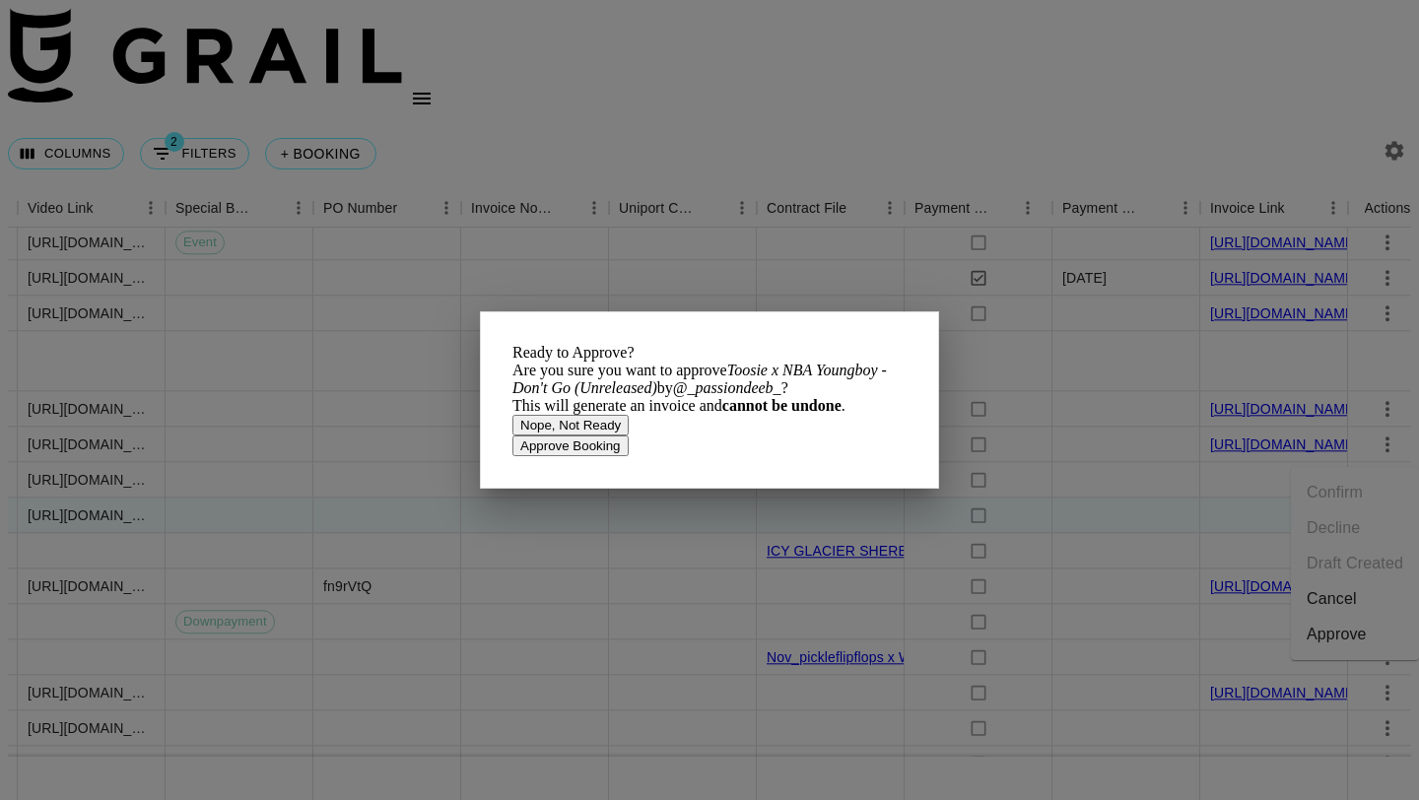
click at [629, 456] on button "Approve Booking" at bounding box center [570, 446] width 116 height 21
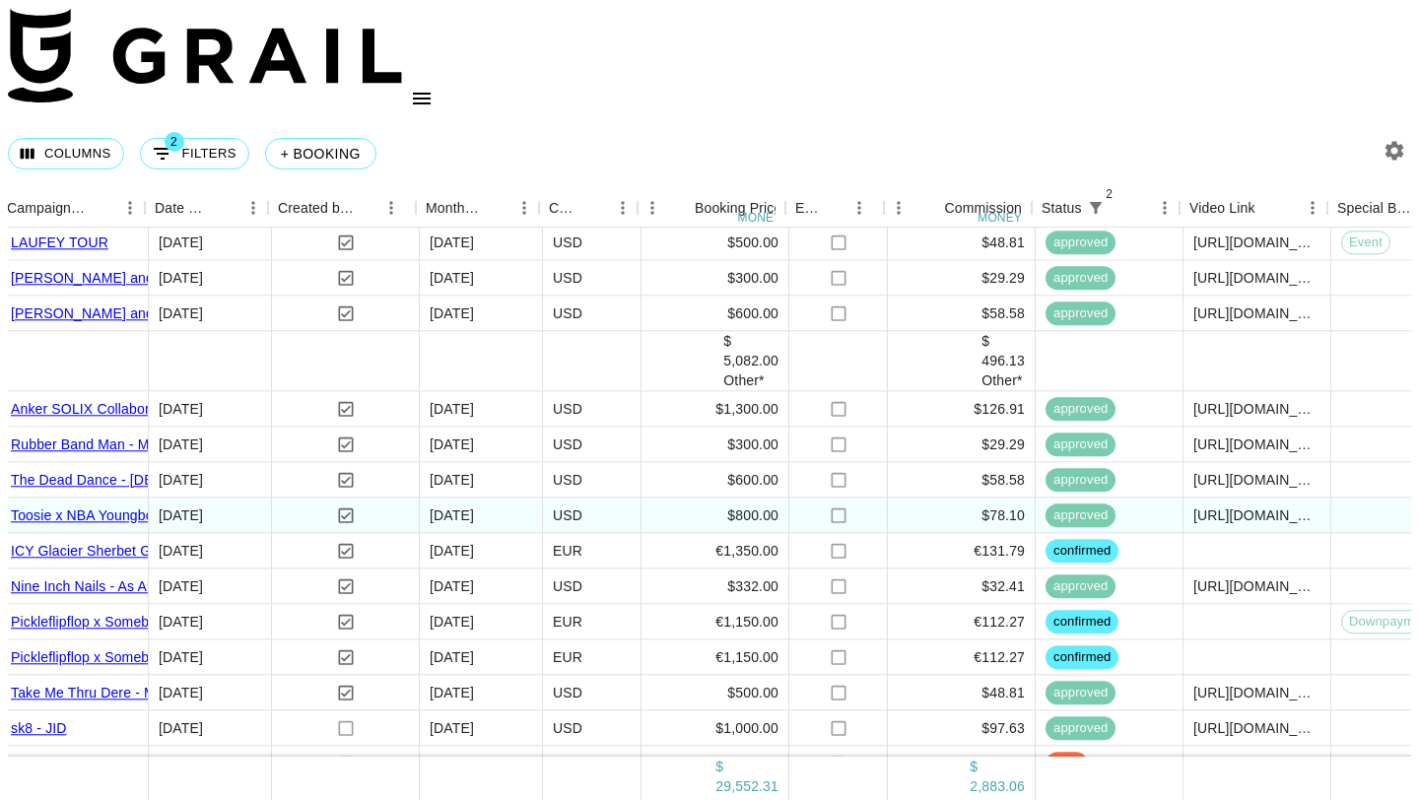
scroll to position [1549, 957]
